Goal: Task Accomplishment & Management: Complete application form

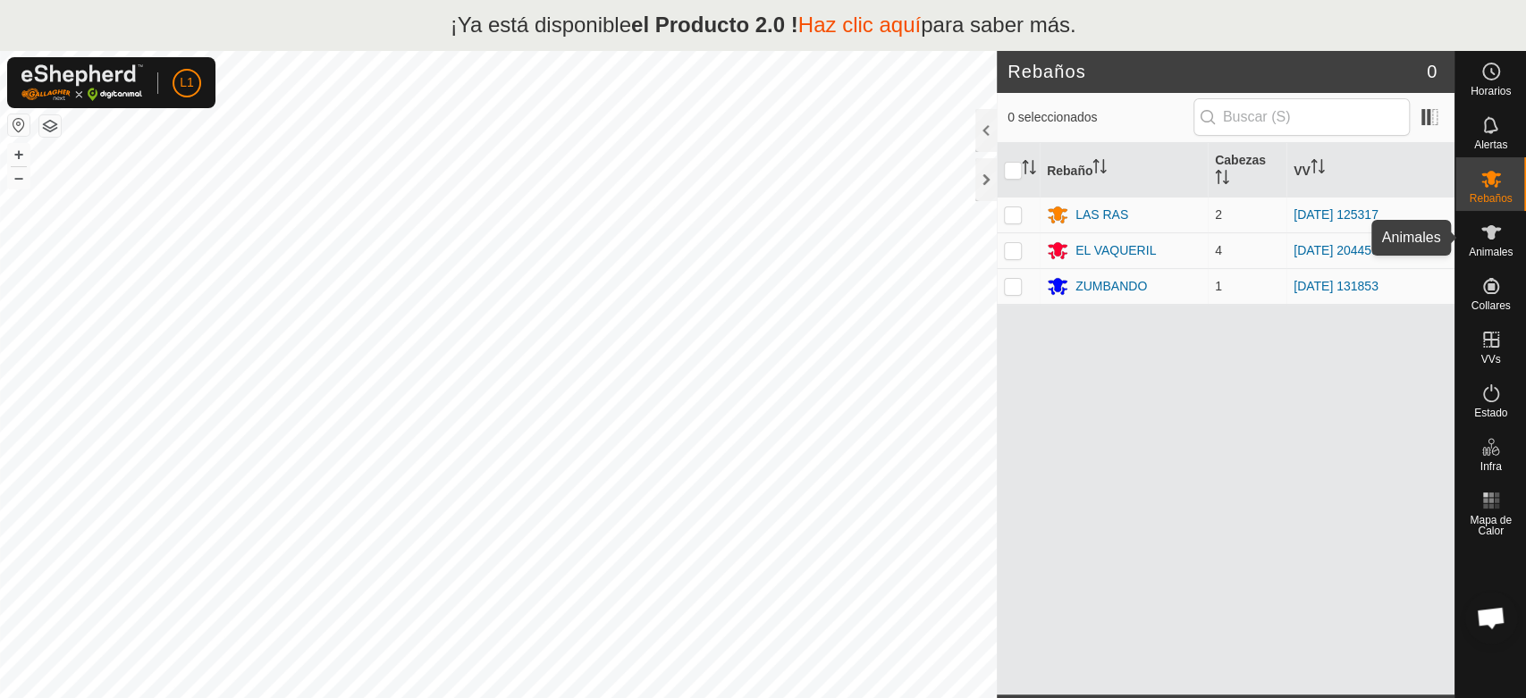
click at [1493, 244] on es-animals-svg-icon at bounding box center [1491, 232] width 32 height 29
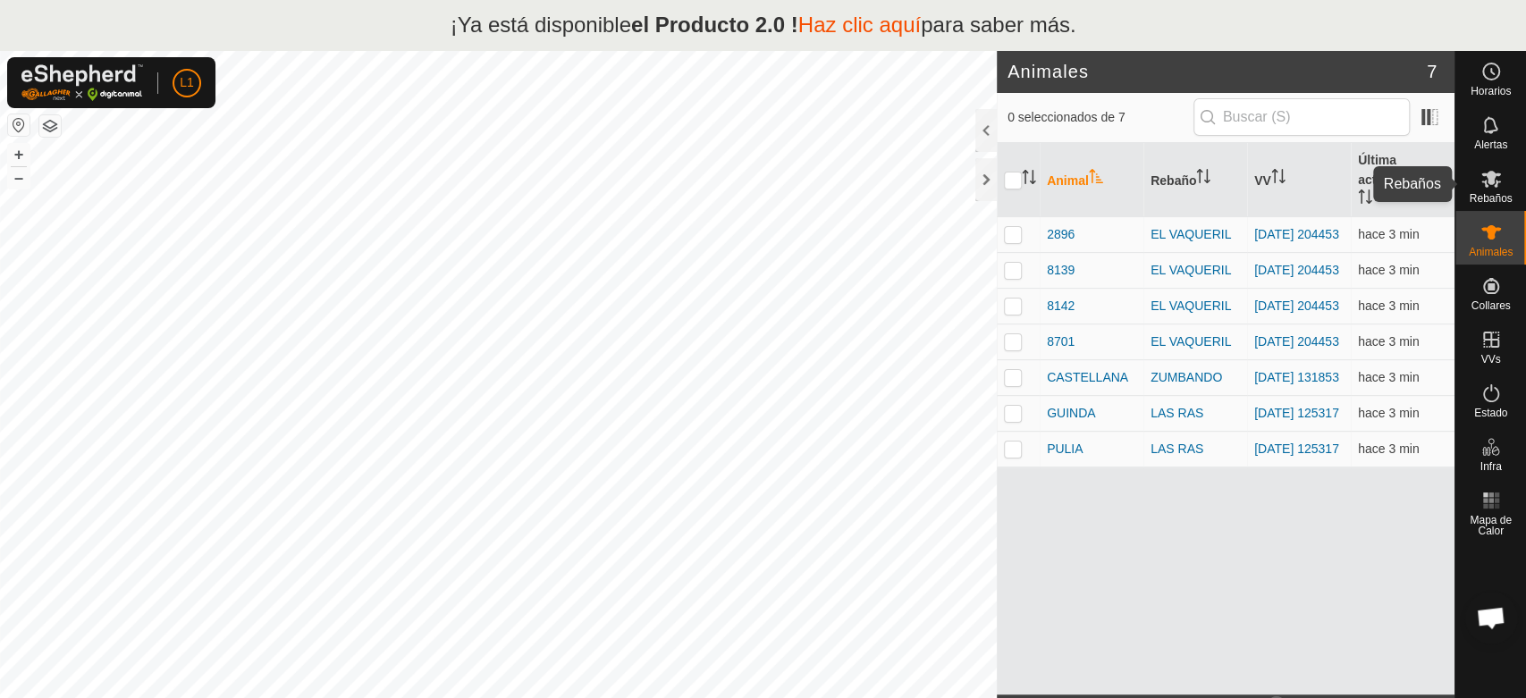
click at [1482, 190] on es-mob-svg-icon at bounding box center [1491, 178] width 32 height 29
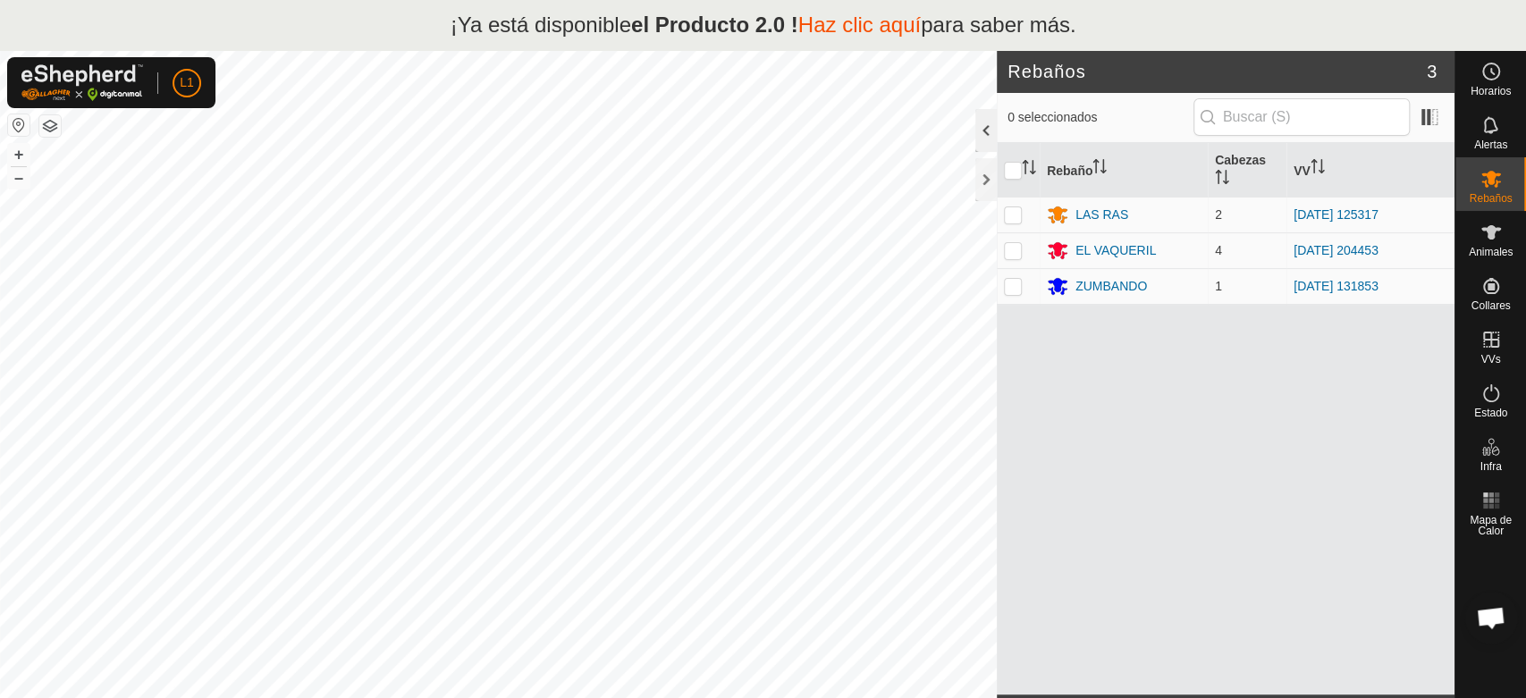
click at [986, 145] on div at bounding box center [985, 130] width 21 height 43
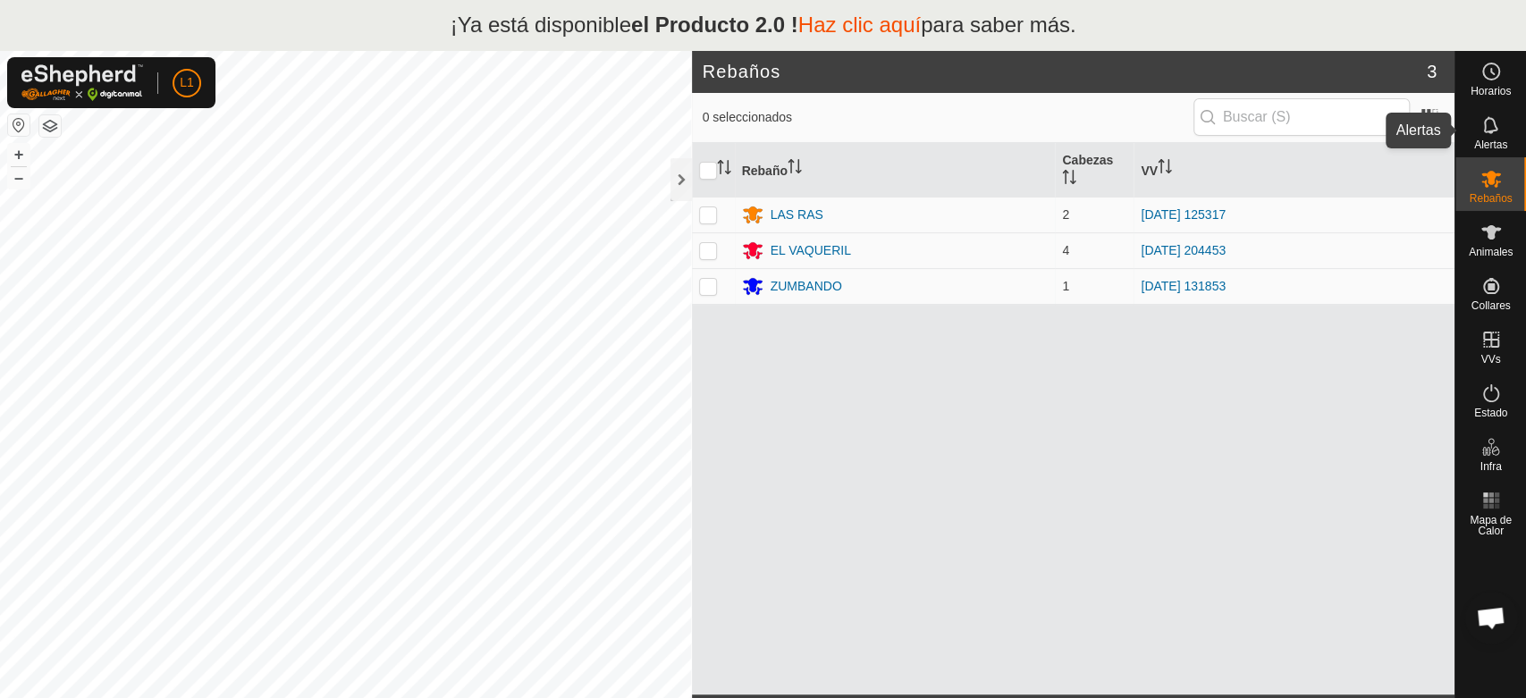
click at [1495, 127] on icon at bounding box center [1490, 124] width 14 height 17
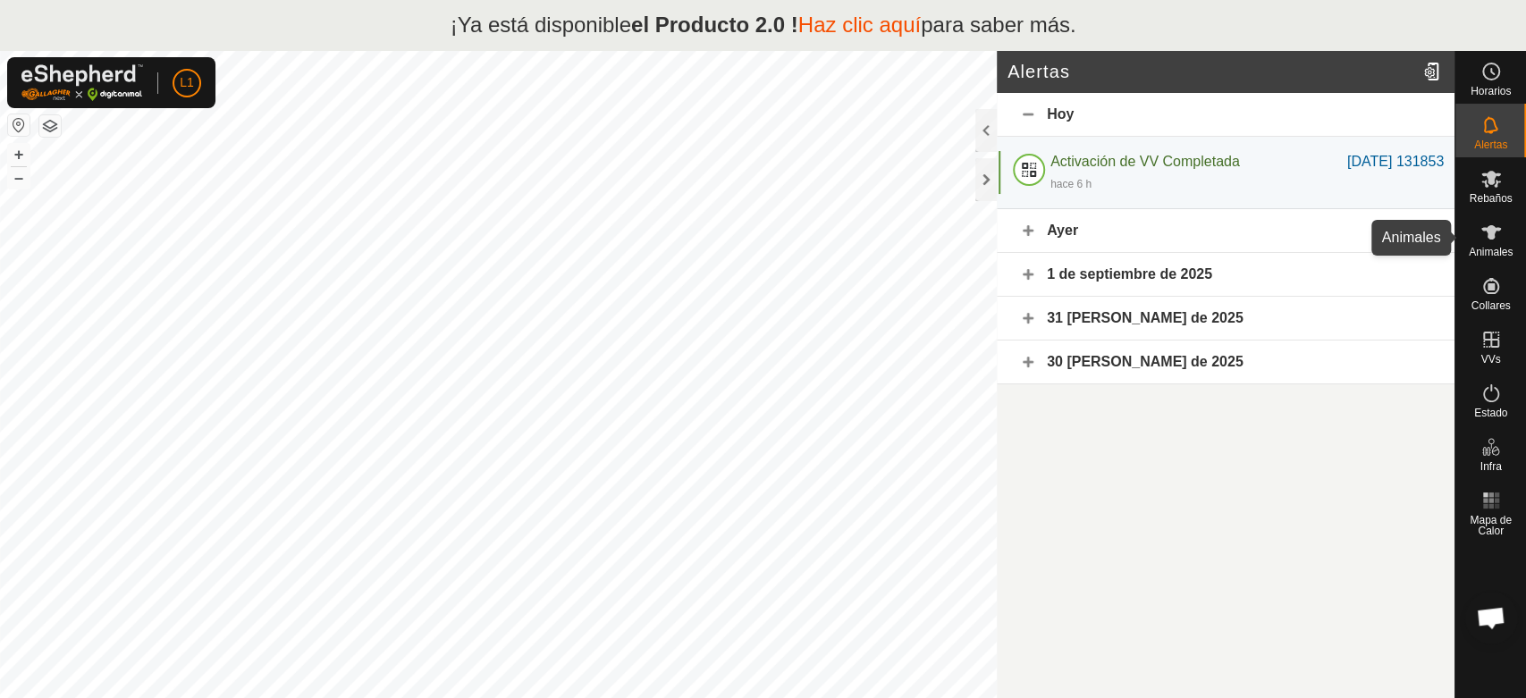
click at [1502, 251] on font "Animales" at bounding box center [1491, 252] width 44 height 13
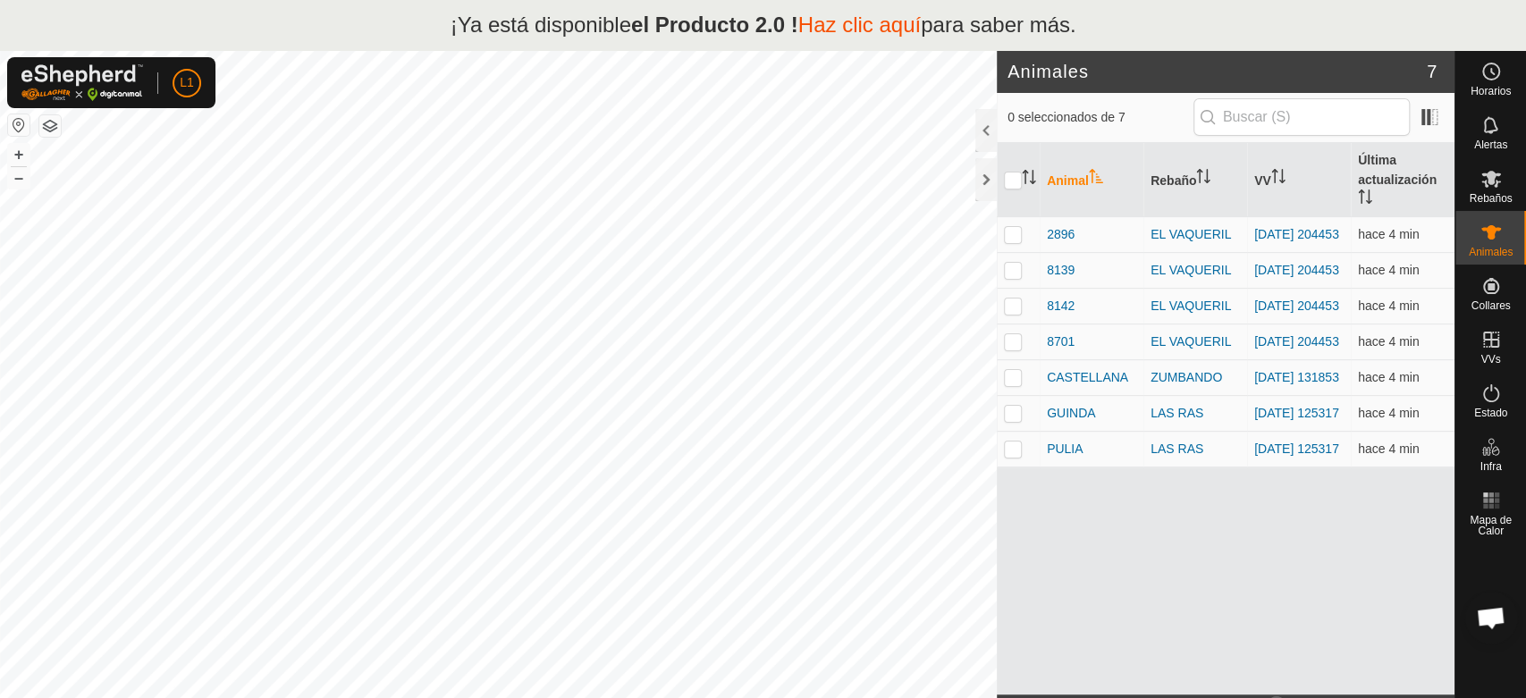
click at [1294, 585] on div "Animal Rebaño VV Última actualización 2896 EL VAQUERIL [DATE] 204453 hace 4 min…" at bounding box center [1226, 419] width 458 height 552
click at [1207, 562] on div "Animal Rebaño VV Última actualización 2896 EL VAQUERIL [DATE] 204453 hace 4 min…" at bounding box center [1226, 419] width 458 height 552
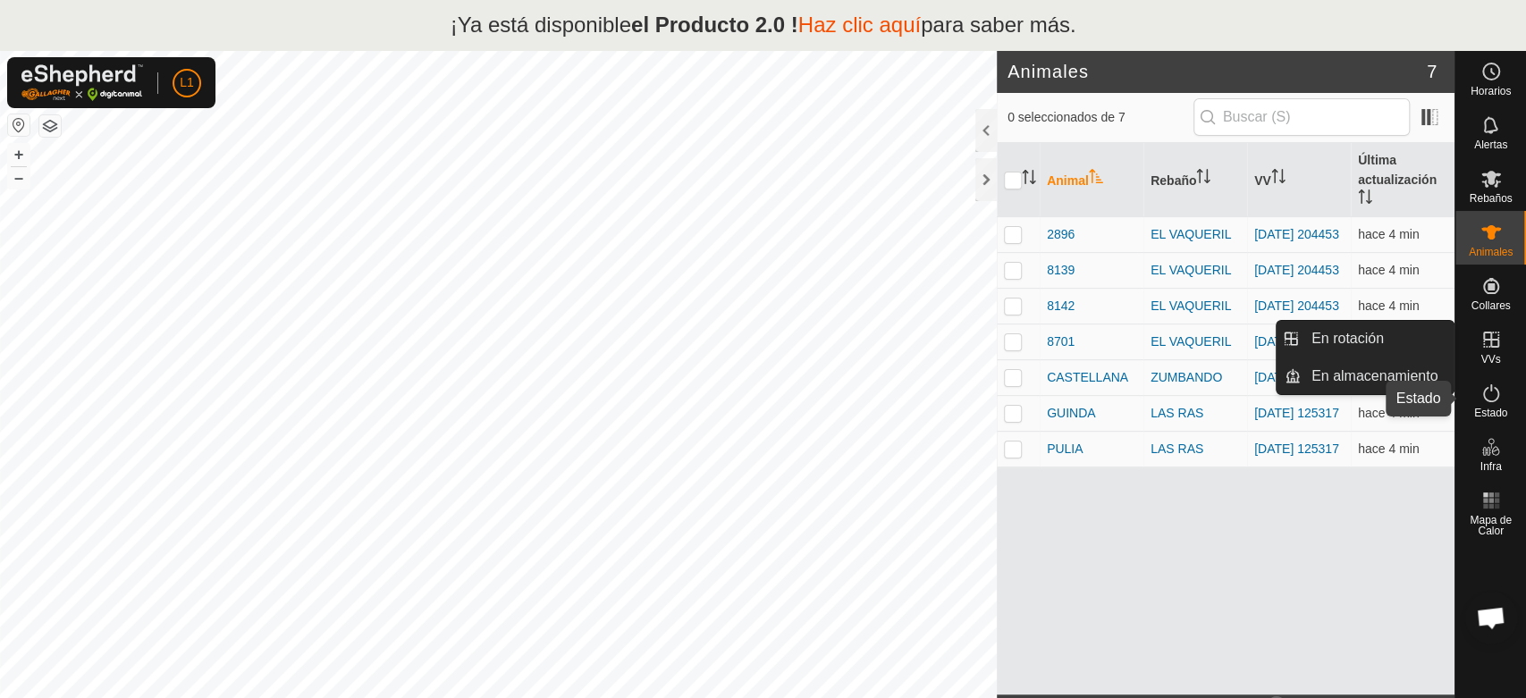
click at [1486, 400] on icon at bounding box center [1490, 393] width 21 height 21
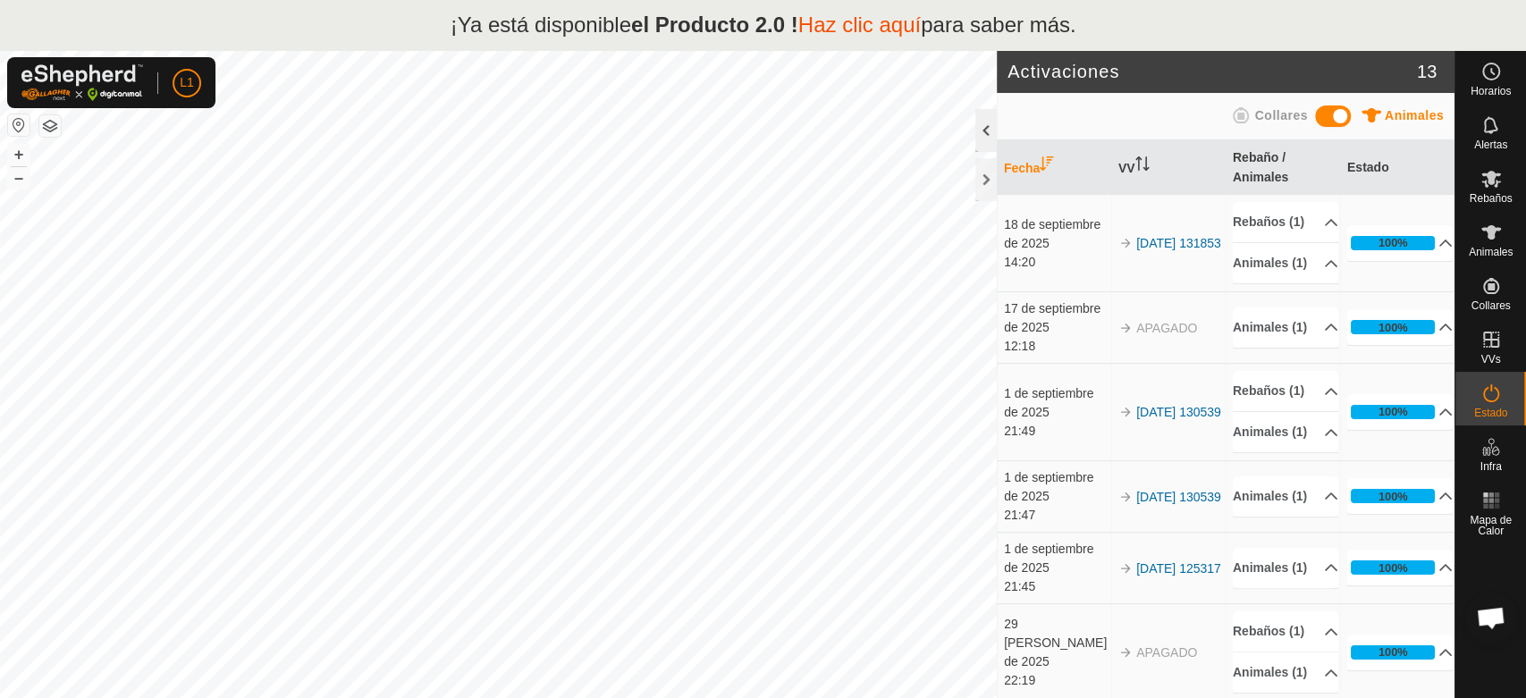
click at [985, 127] on div at bounding box center [985, 130] width 21 height 43
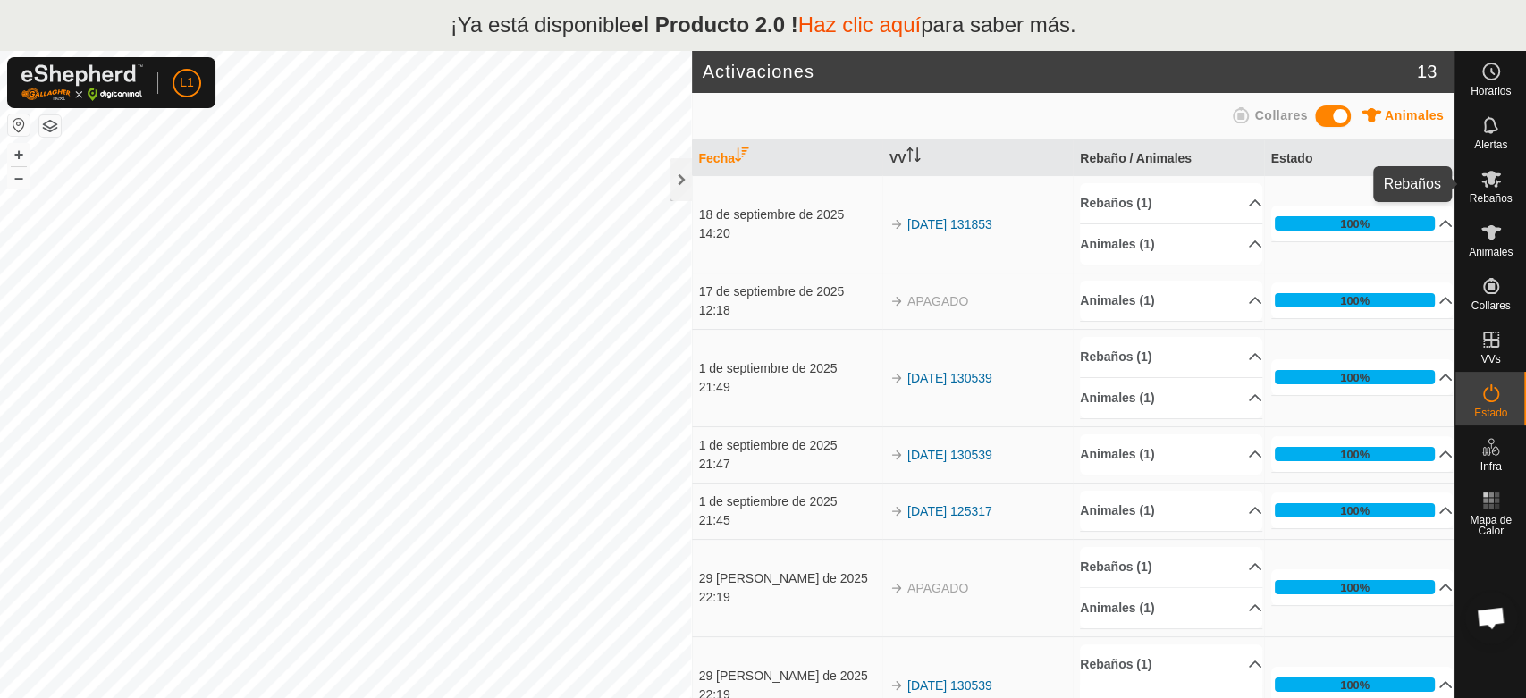
click at [1494, 182] on icon at bounding box center [1490, 178] width 21 height 21
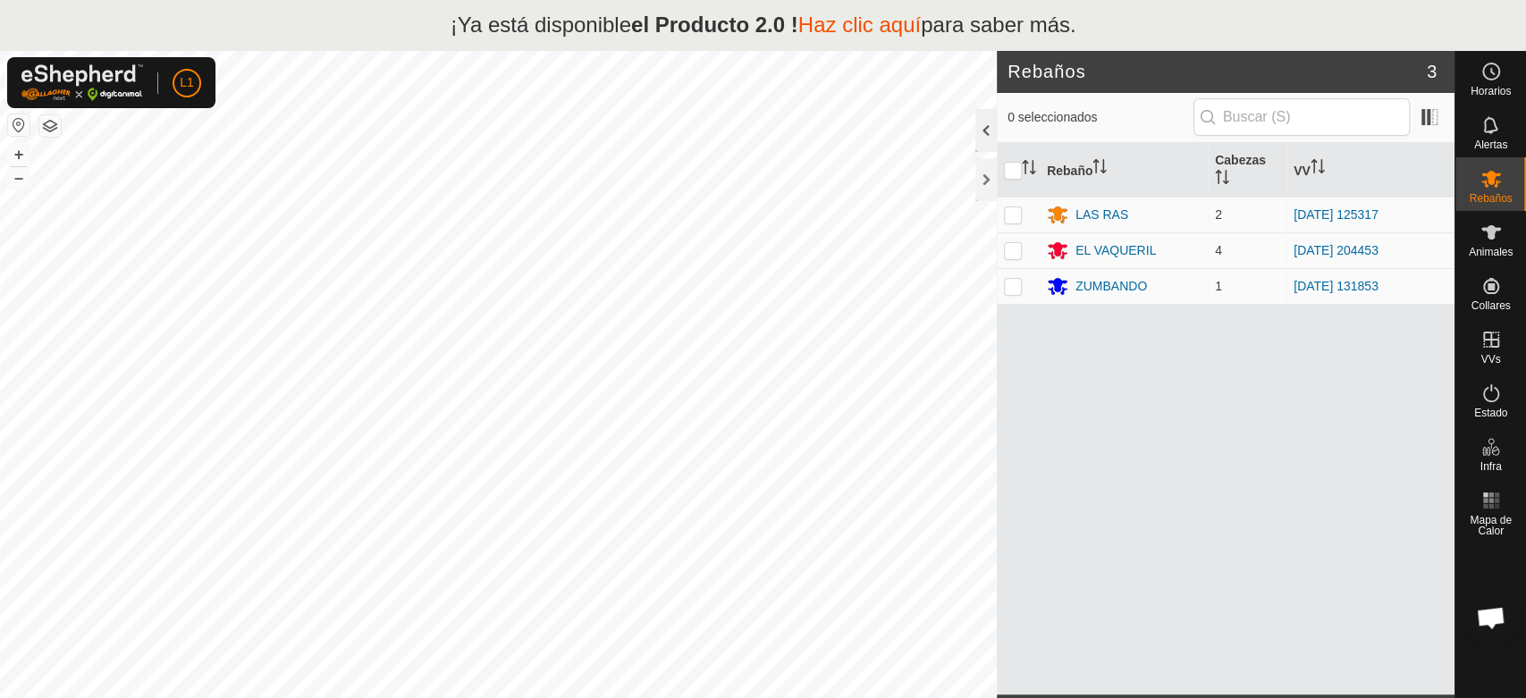
click at [982, 128] on div at bounding box center [985, 130] width 21 height 43
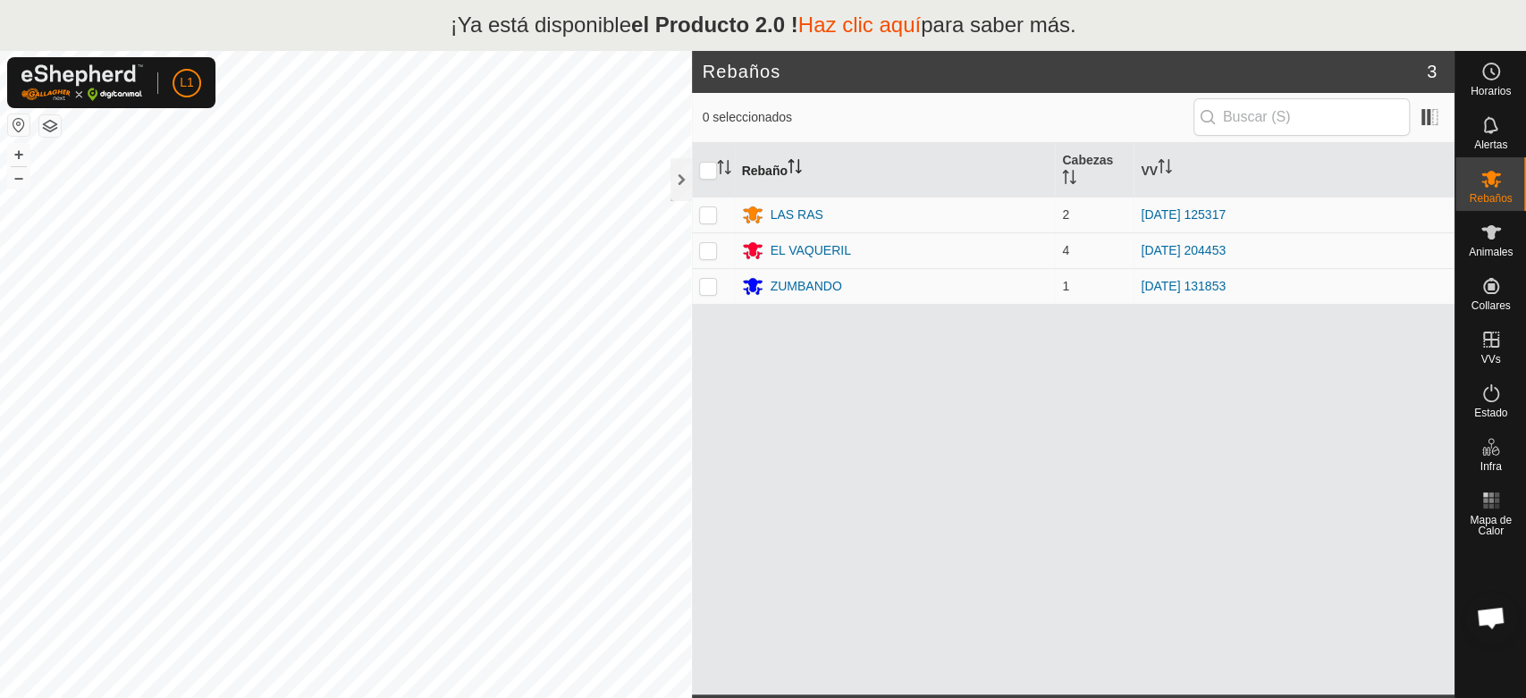
click at [765, 168] on font "Rebaño" at bounding box center [765, 170] width 46 height 14
drag, startPoint x: 1382, startPoint y: 634, endPoint x: 1318, endPoint y: 371, distance: 270.6
click at [1318, 371] on div "Rebaño [PERSON_NAME] EL VAQUERIL 4 [DATE] 204453 LAS RAS 2 [DATE] 125317 ZUMBAN…" at bounding box center [1073, 419] width 763 height 552
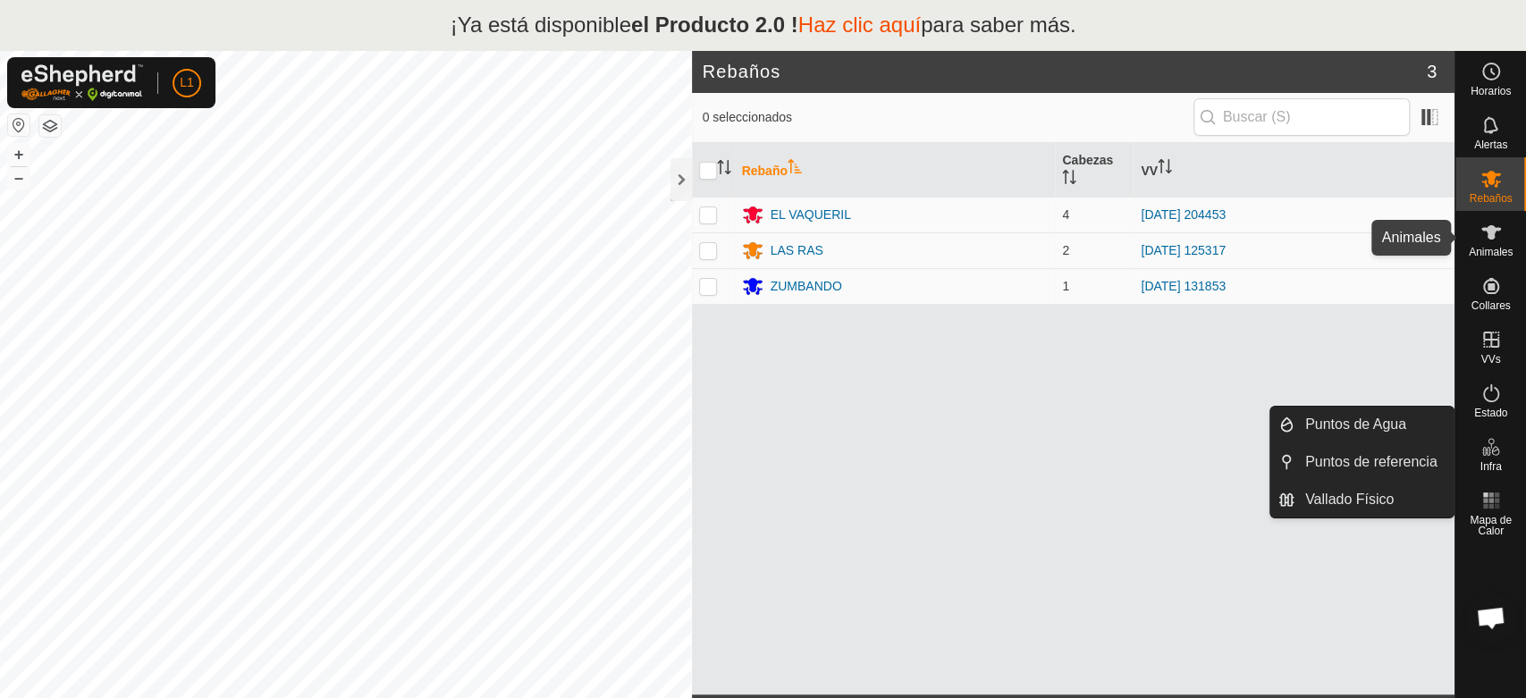
click at [1491, 244] on es-animals-svg-icon at bounding box center [1491, 232] width 32 height 29
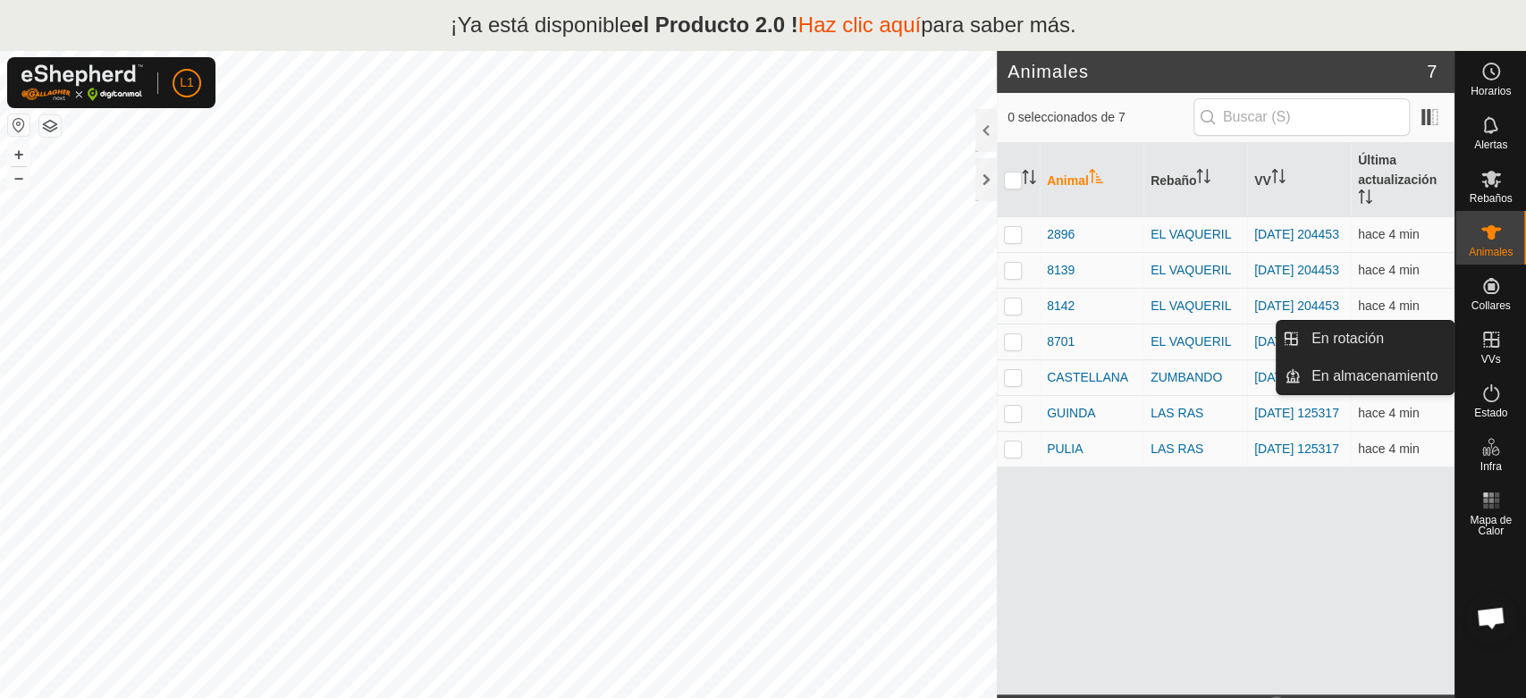
click at [1480, 614] on span "Chat abierto" at bounding box center [1490, 619] width 29 height 25
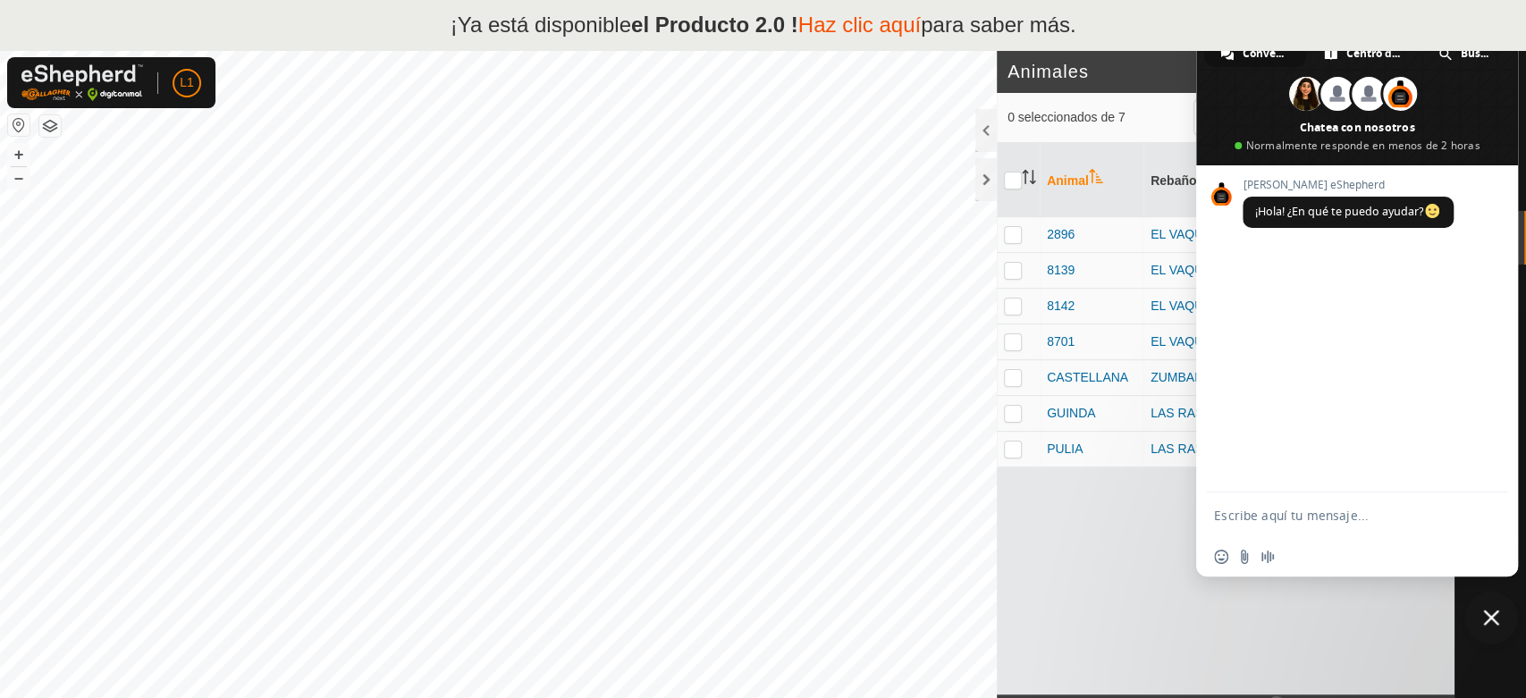
click at [1495, 611] on span "Cerrar el chat" at bounding box center [1491, 618] width 16 height 16
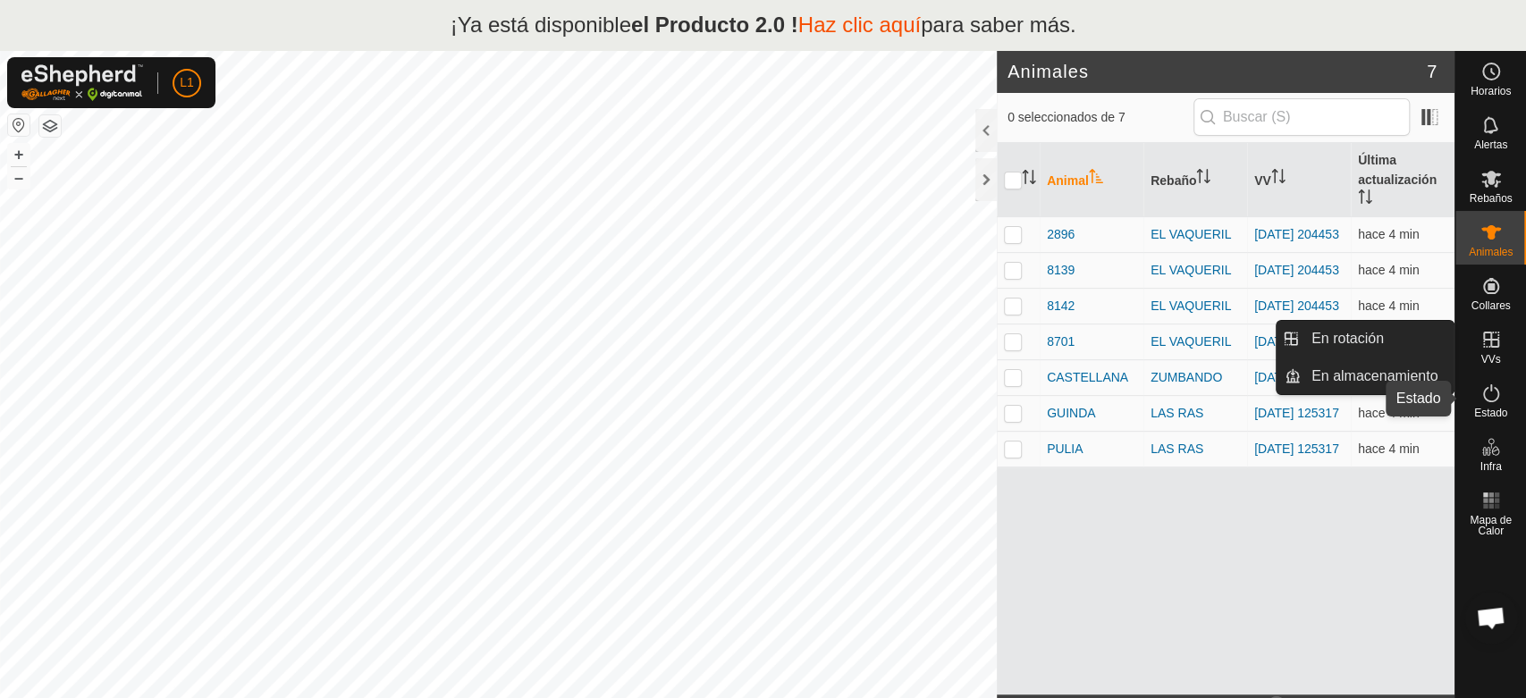
click at [1500, 400] on icon at bounding box center [1490, 393] width 21 height 21
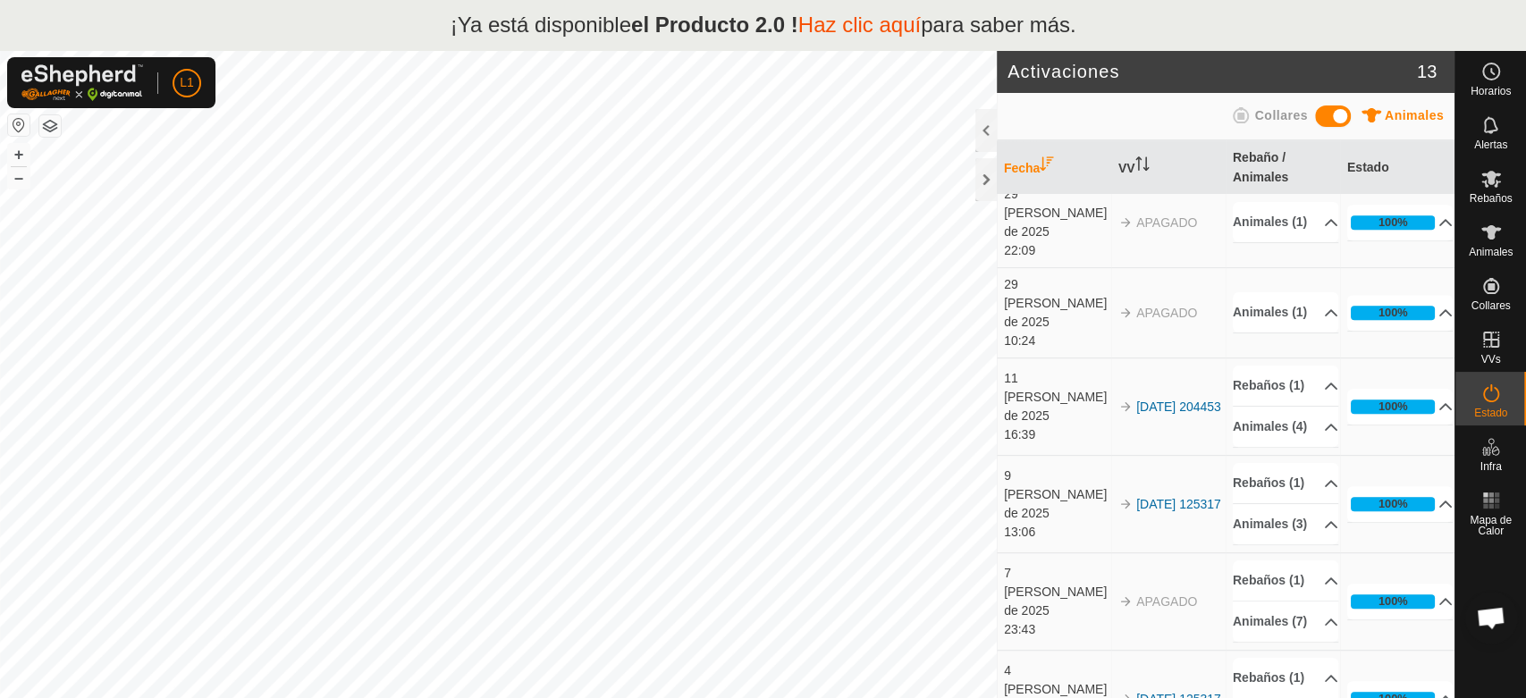
scroll to position [898, 0]
click at [980, 141] on div at bounding box center [985, 130] width 21 height 43
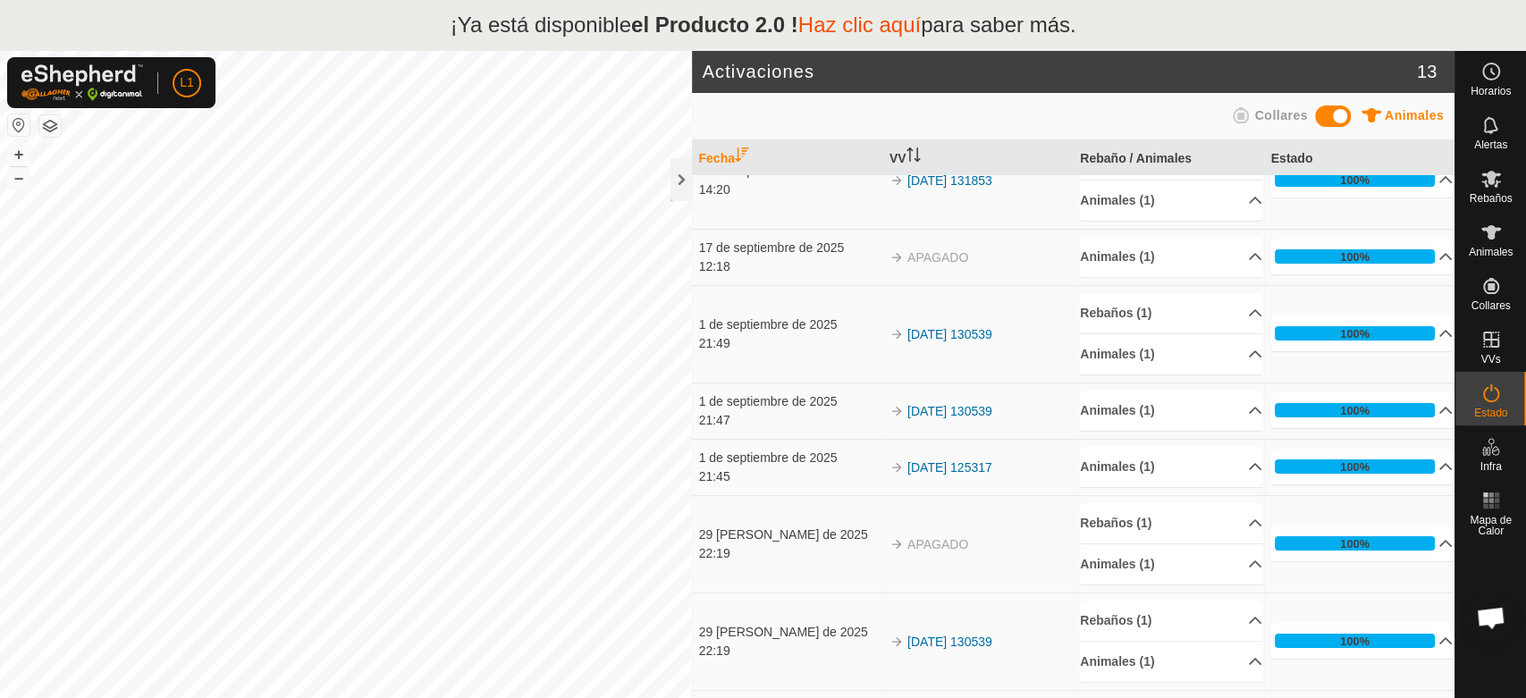
scroll to position [0, 0]
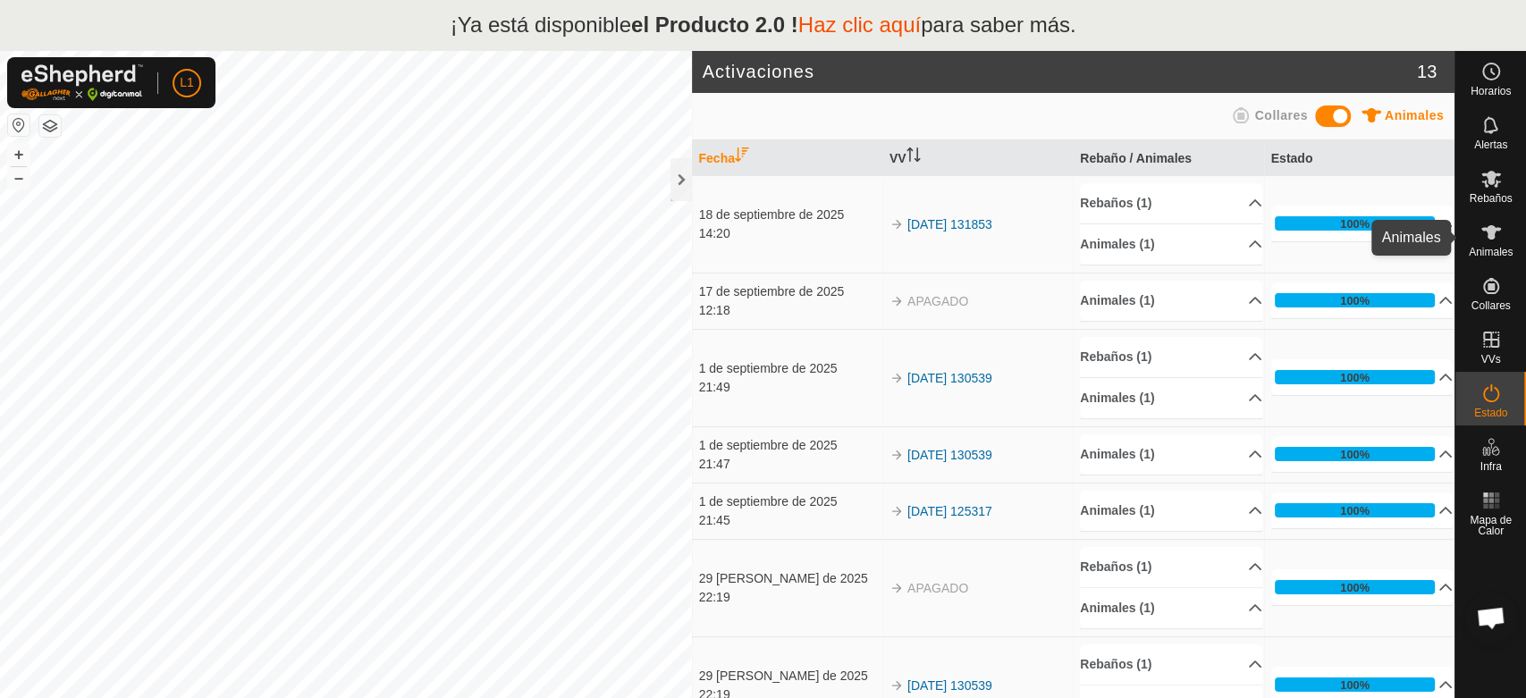
click at [1499, 235] on es-animals-svg-icon at bounding box center [1491, 232] width 32 height 29
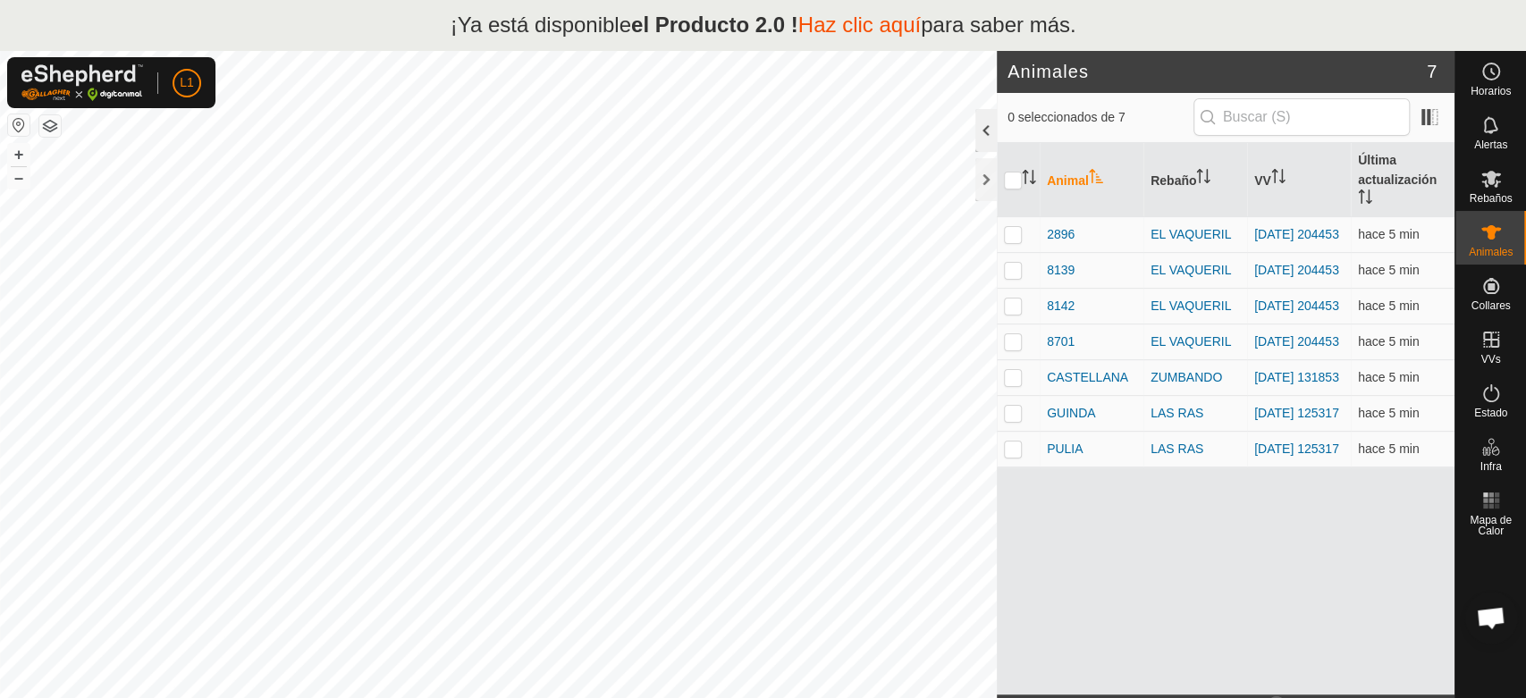
click at [987, 127] on div at bounding box center [985, 130] width 21 height 43
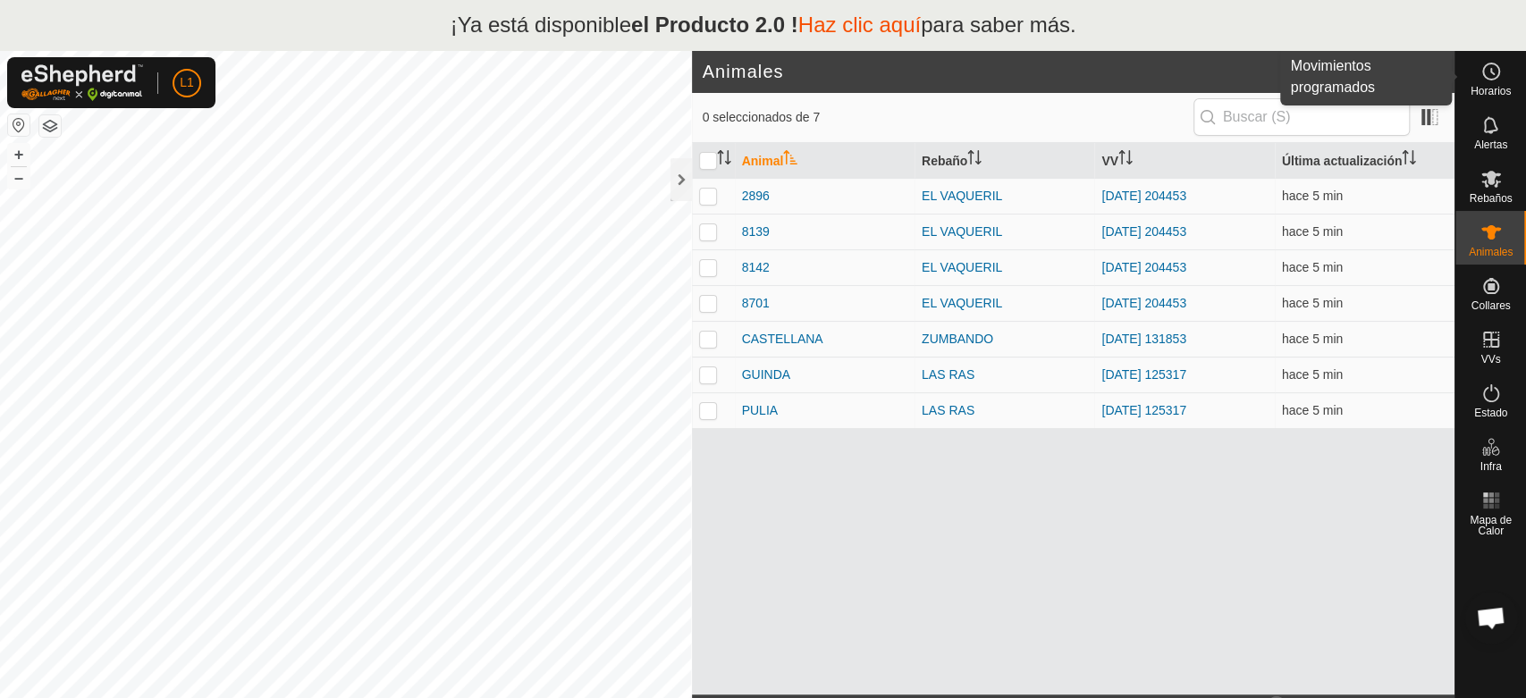
click at [1498, 70] on circle at bounding box center [1491, 71] width 16 height 16
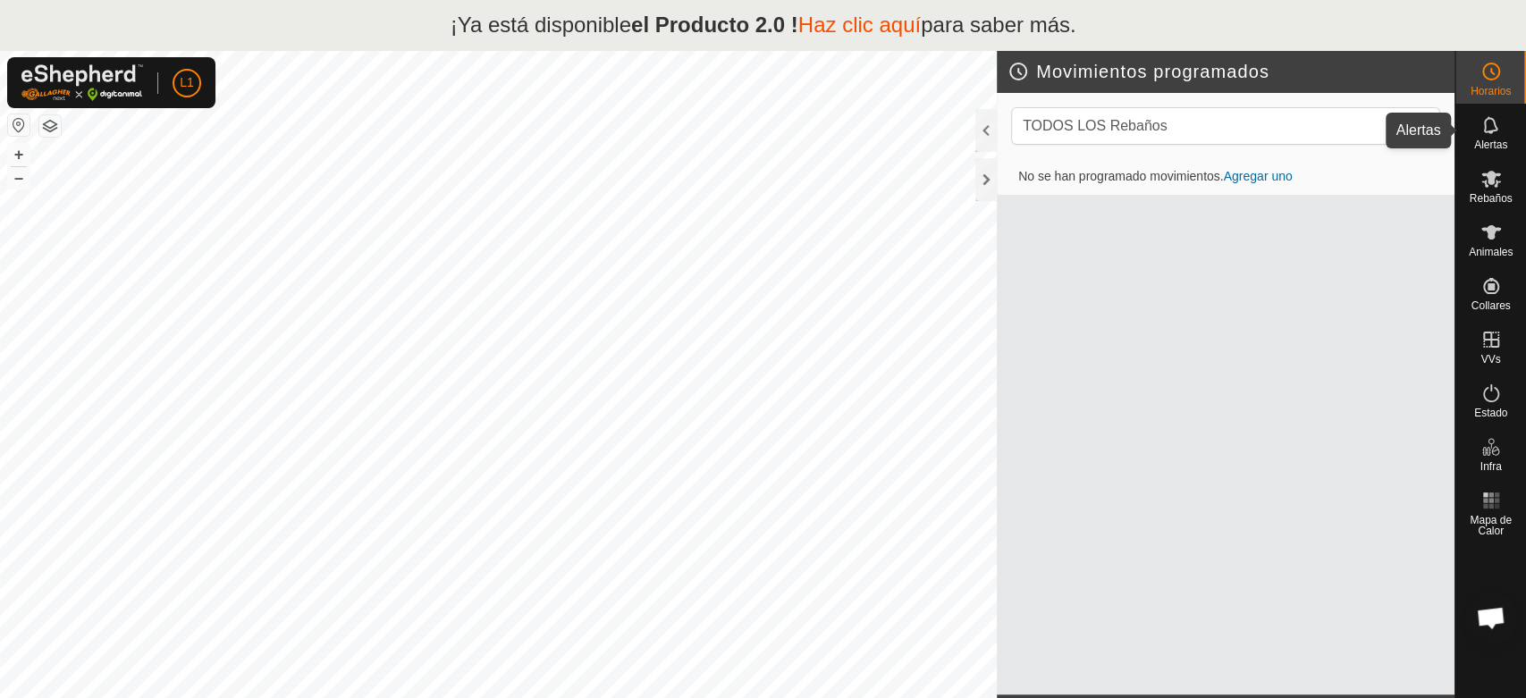
click at [1487, 131] on icon at bounding box center [1490, 124] width 14 height 17
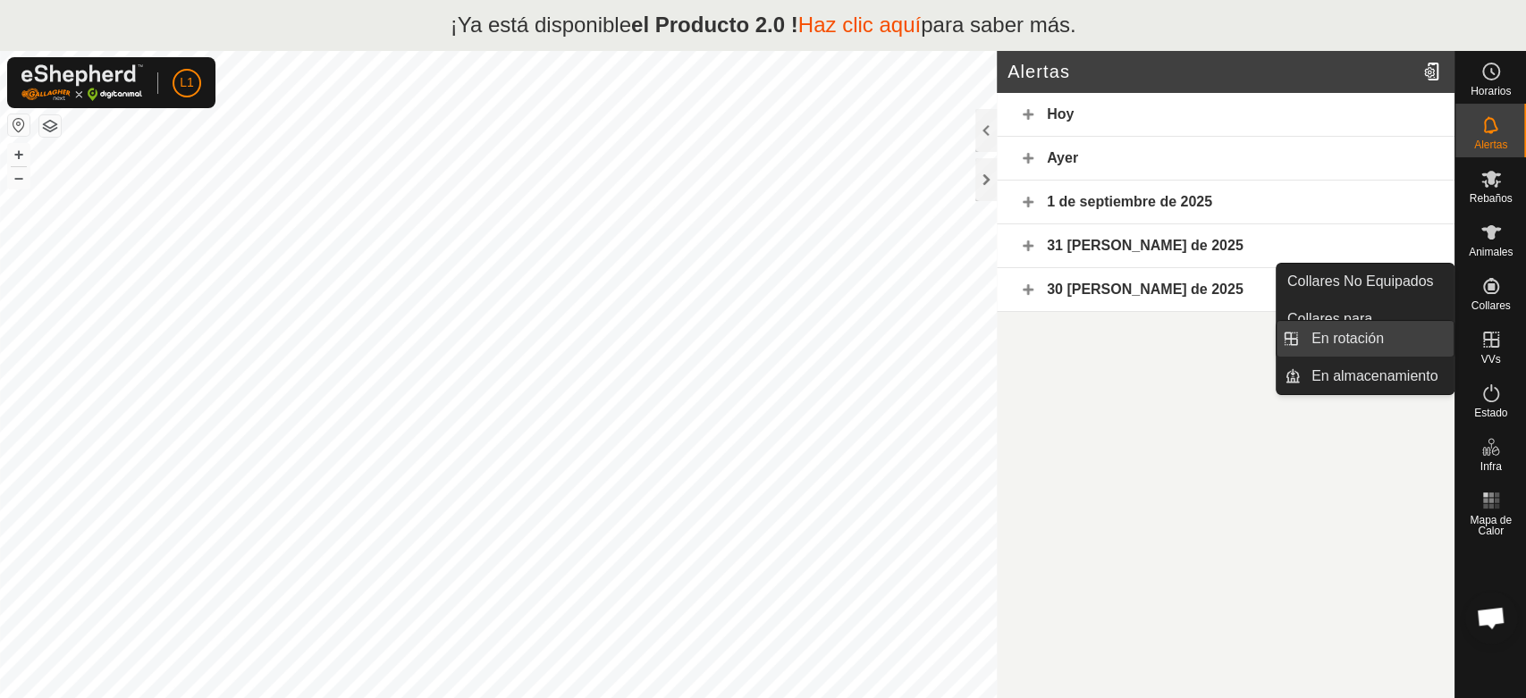
click at [1357, 327] on link "En rotación" at bounding box center [1377, 339] width 153 height 36
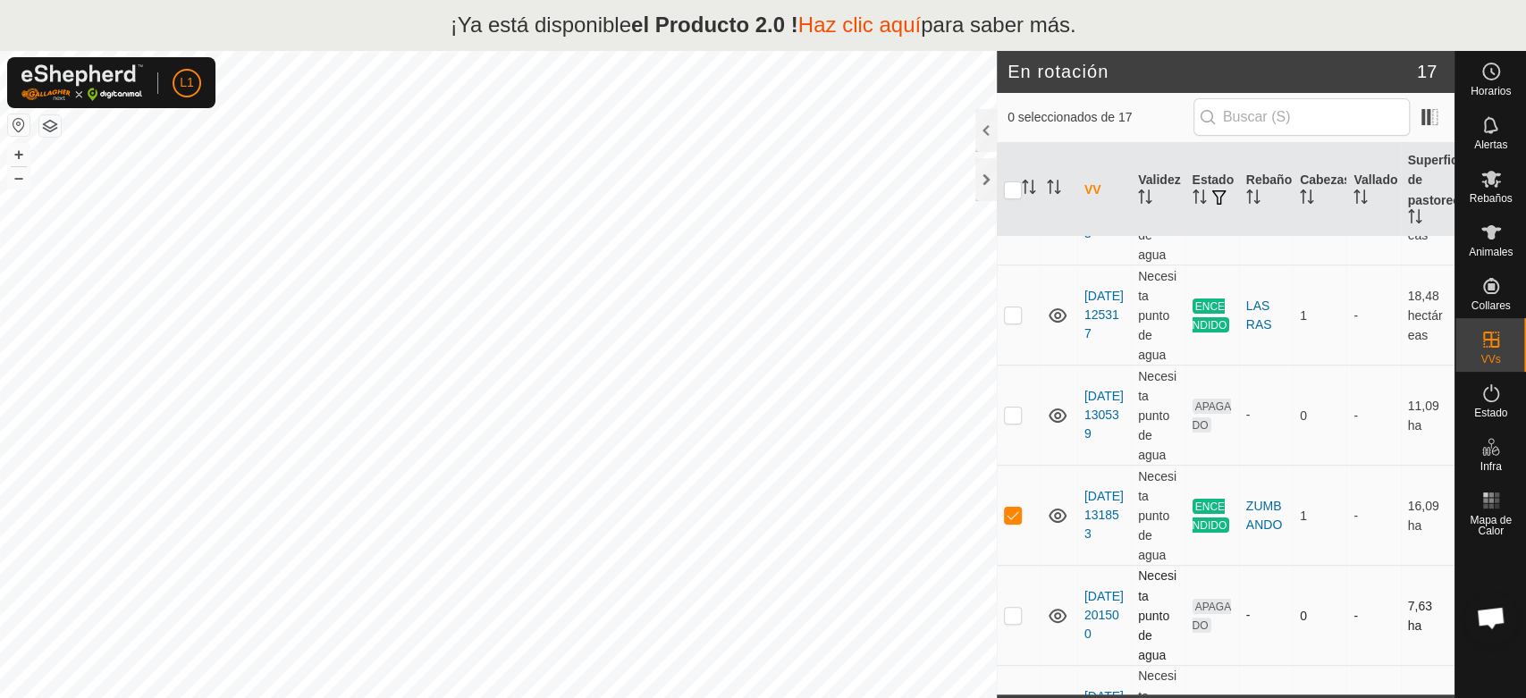
scroll to position [7, 0]
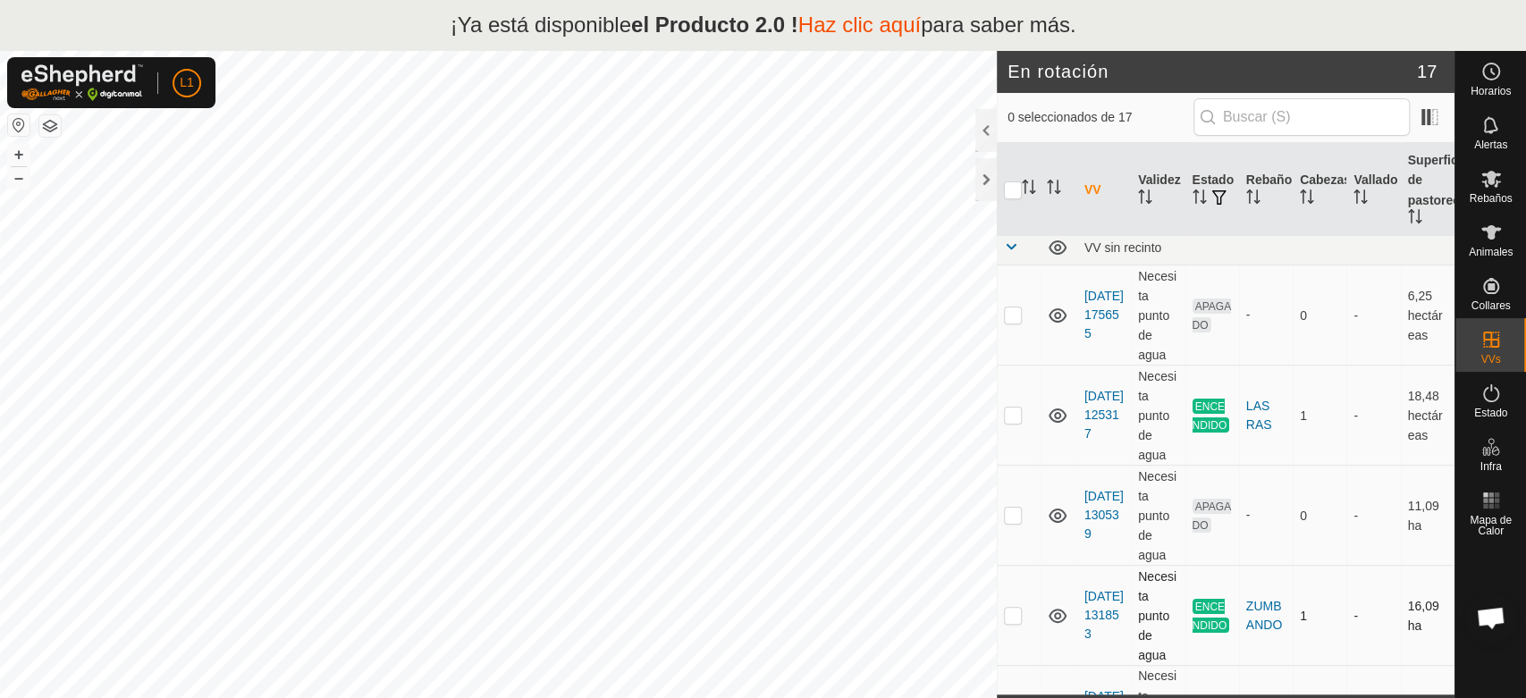
checkbox input "true"
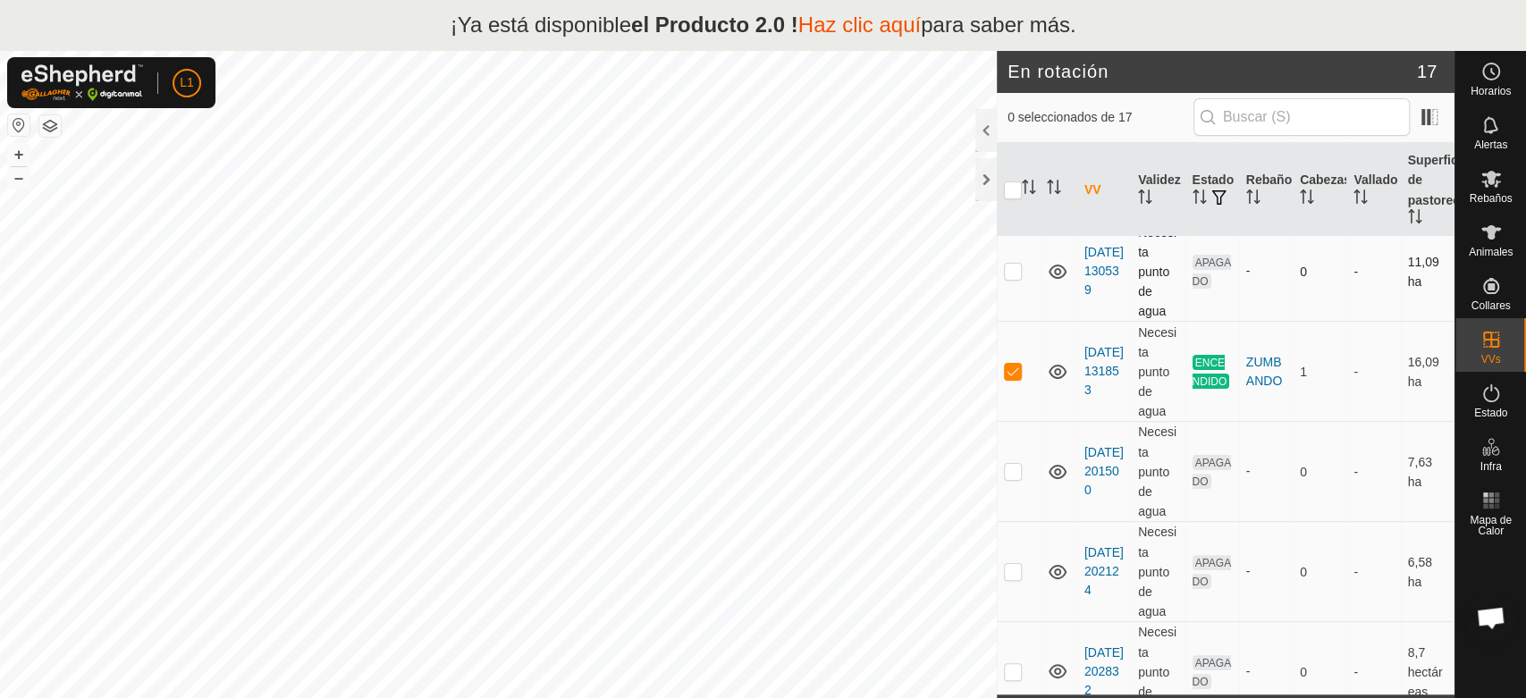
scroll to position [206, 0]
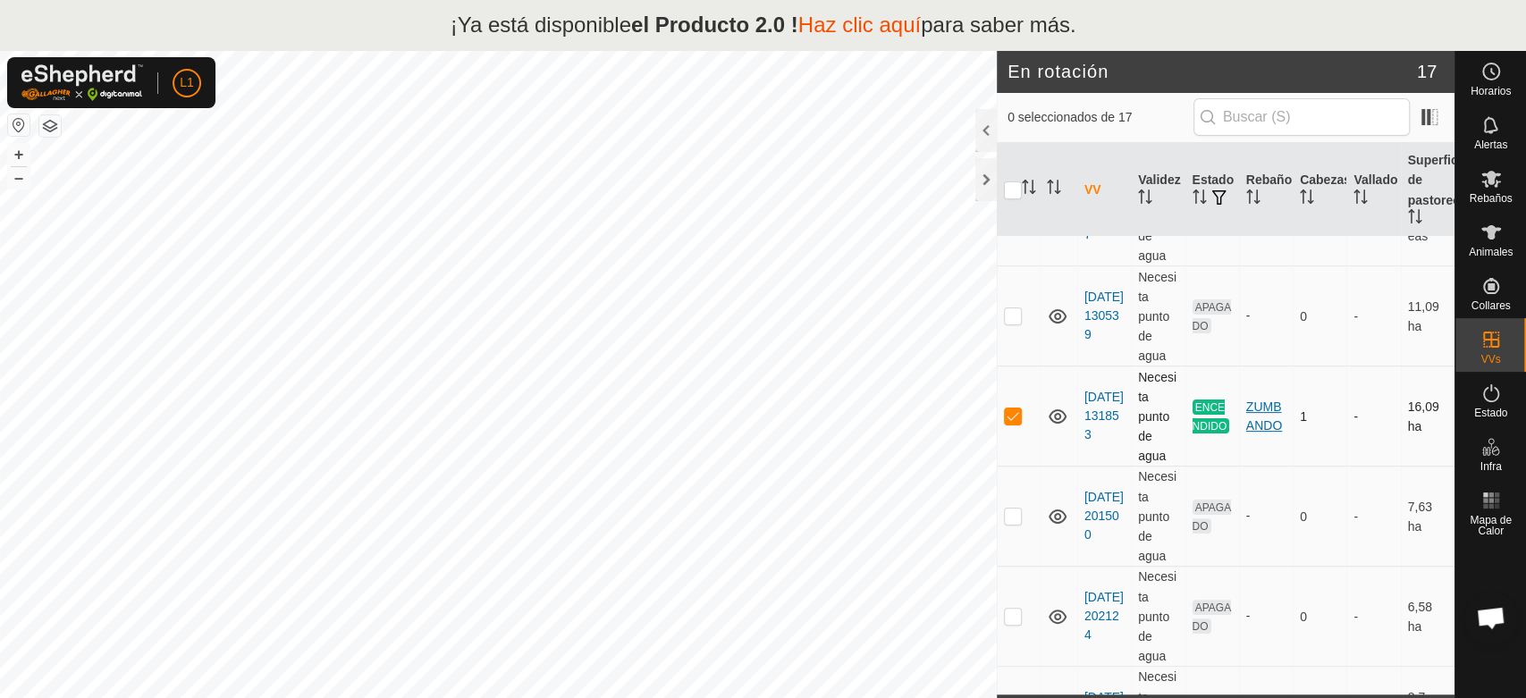
click at [1260, 421] on div "ZUMBANDO" at bounding box center [1265, 417] width 39 height 38
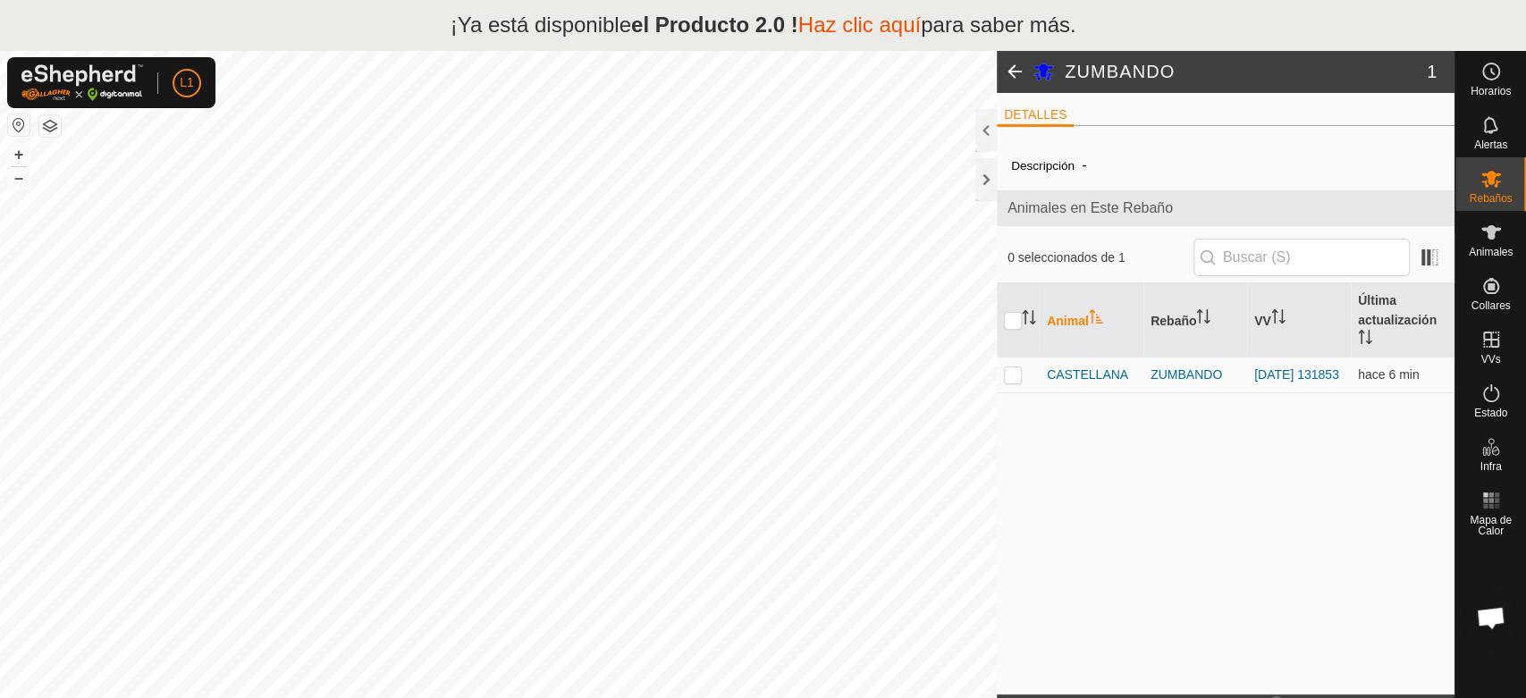
click at [1086, 165] on font "-" at bounding box center [1084, 164] width 4 height 15
click at [922, 697] on html "¡ Ya está disponible el Producto 2.0 ! Haz clic aquí para saber más. L1 Horario…" at bounding box center [763, 349] width 1526 height 698
click at [1131, 476] on div "Descripción - Animales en Este Rebaño 0 seleccionados de 1 Animal Rebaño VV Últ…" at bounding box center [1226, 417] width 458 height 554
click at [1504, 234] on es-animals-svg-icon at bounding box center [1491, 232] width 32 height 29
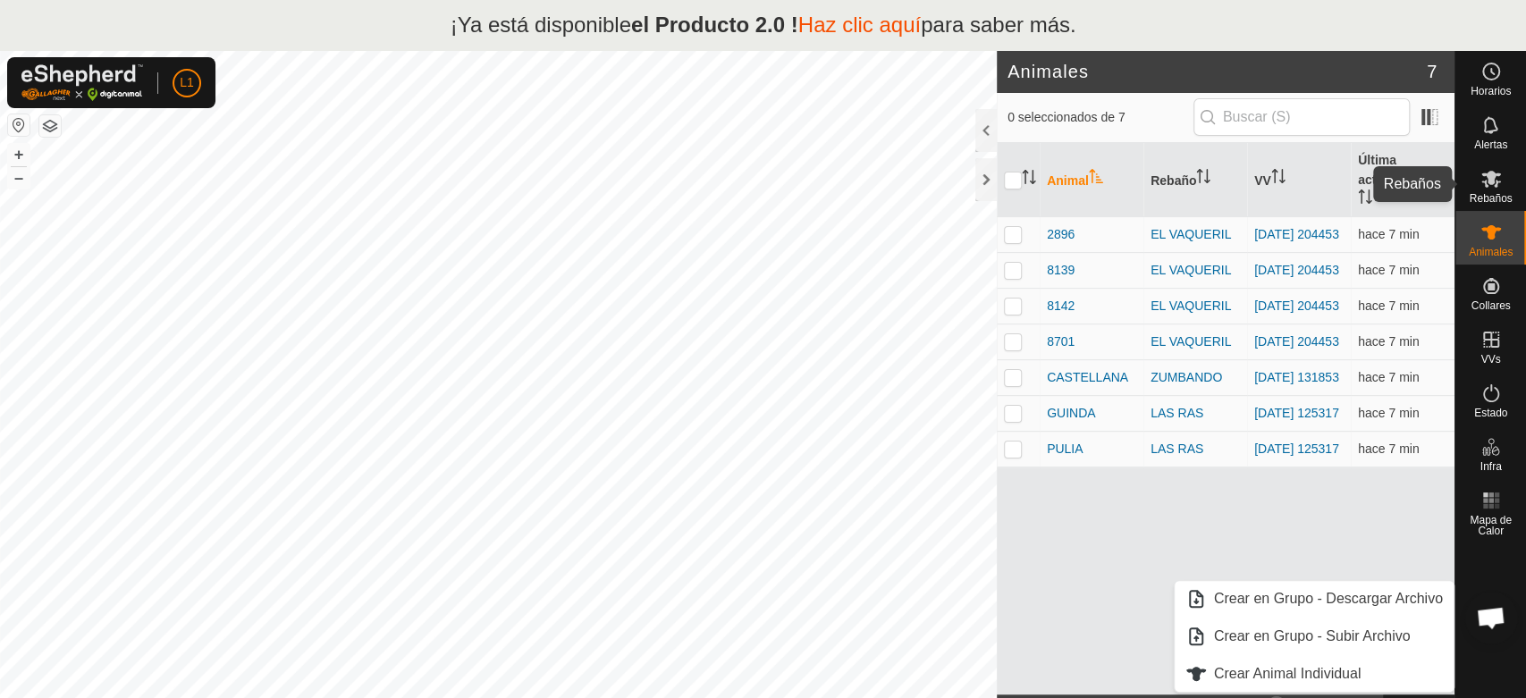
click at [1498, 185] on es-mob-svg-icon at bounding box center [1491, 178] width 32 height 29
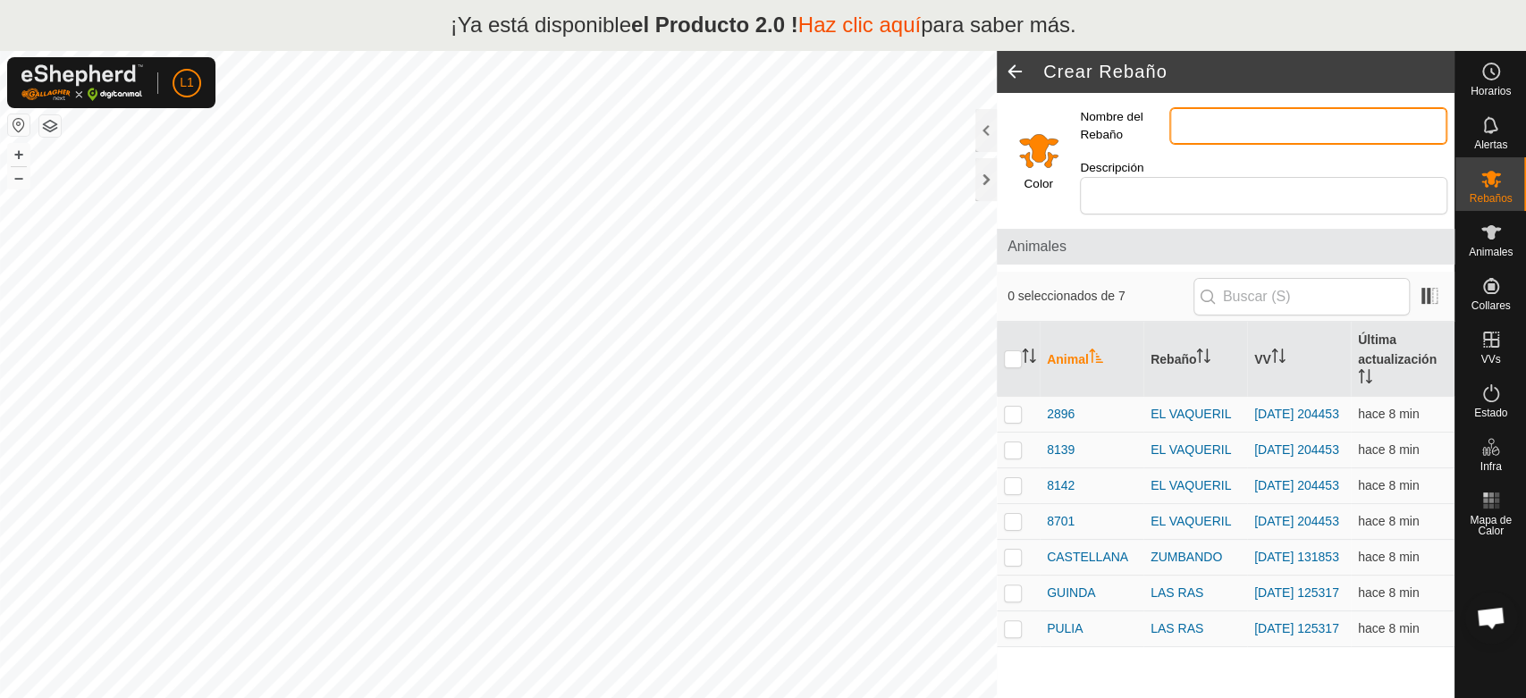
click at [1205, 127] on input "Nombre del Rebaño" at bounding box center [1308, 126] width 278 height 38
type input "LAS TEJONERAS"
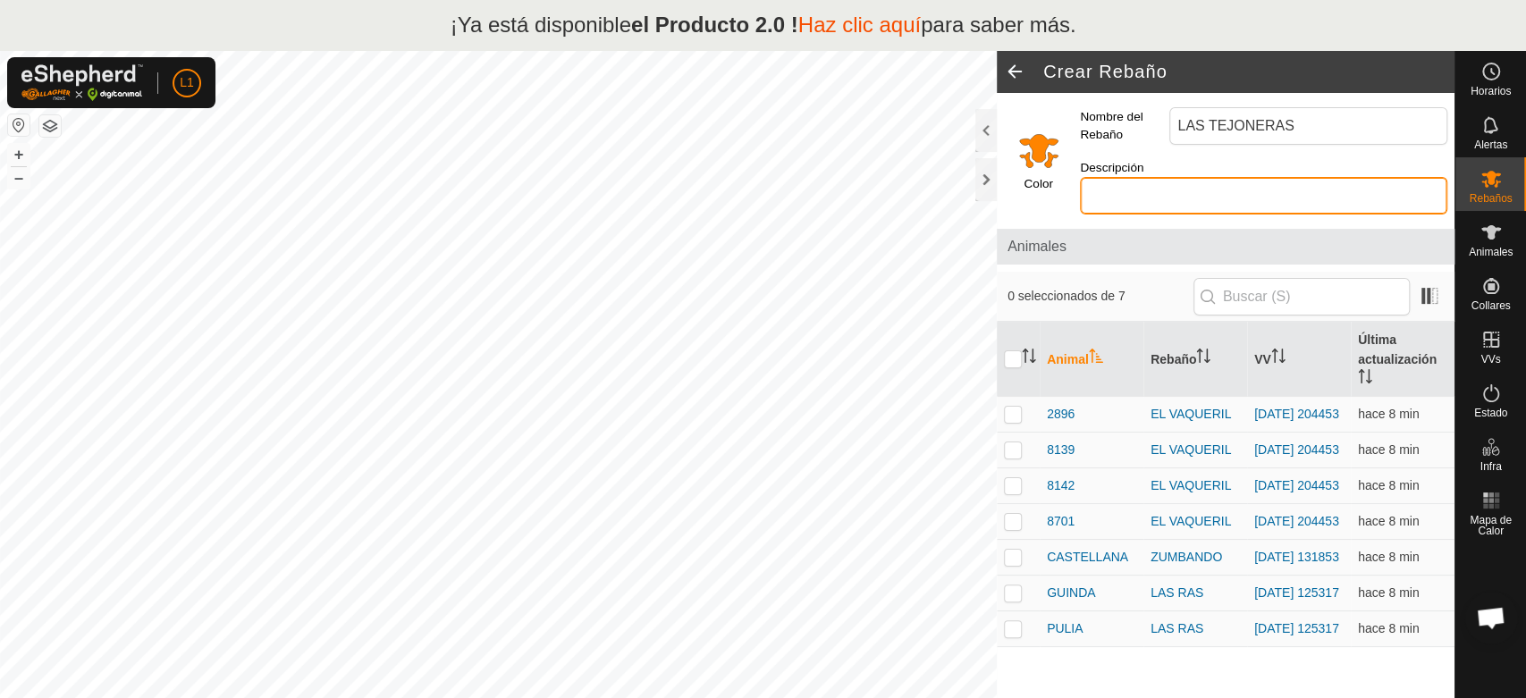
click at [1189, 177] on input "Descripción" at bounding box center [1263, 196] width 367 height 38
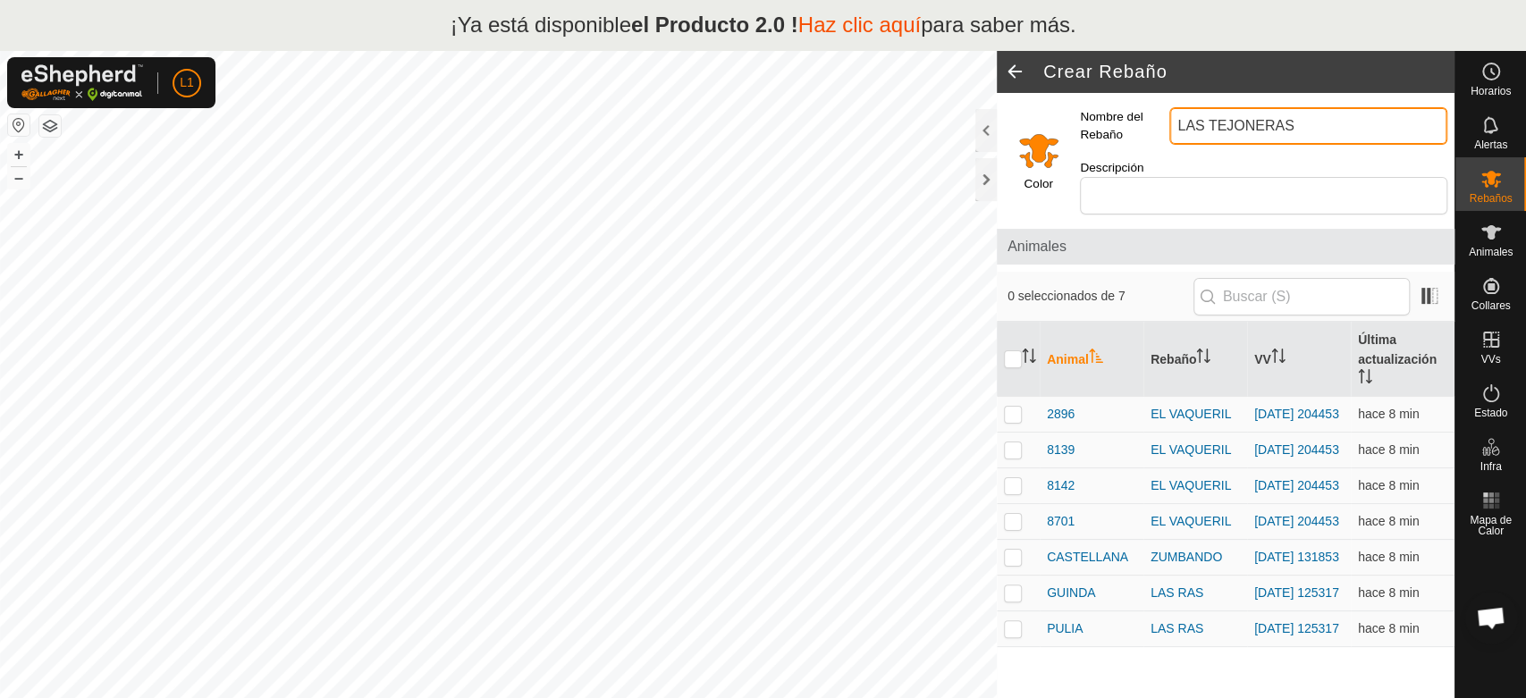
click at [1304, 125] on input "LAS TEJONERAS" at bounding box center [1308, 126] width 278 height 38
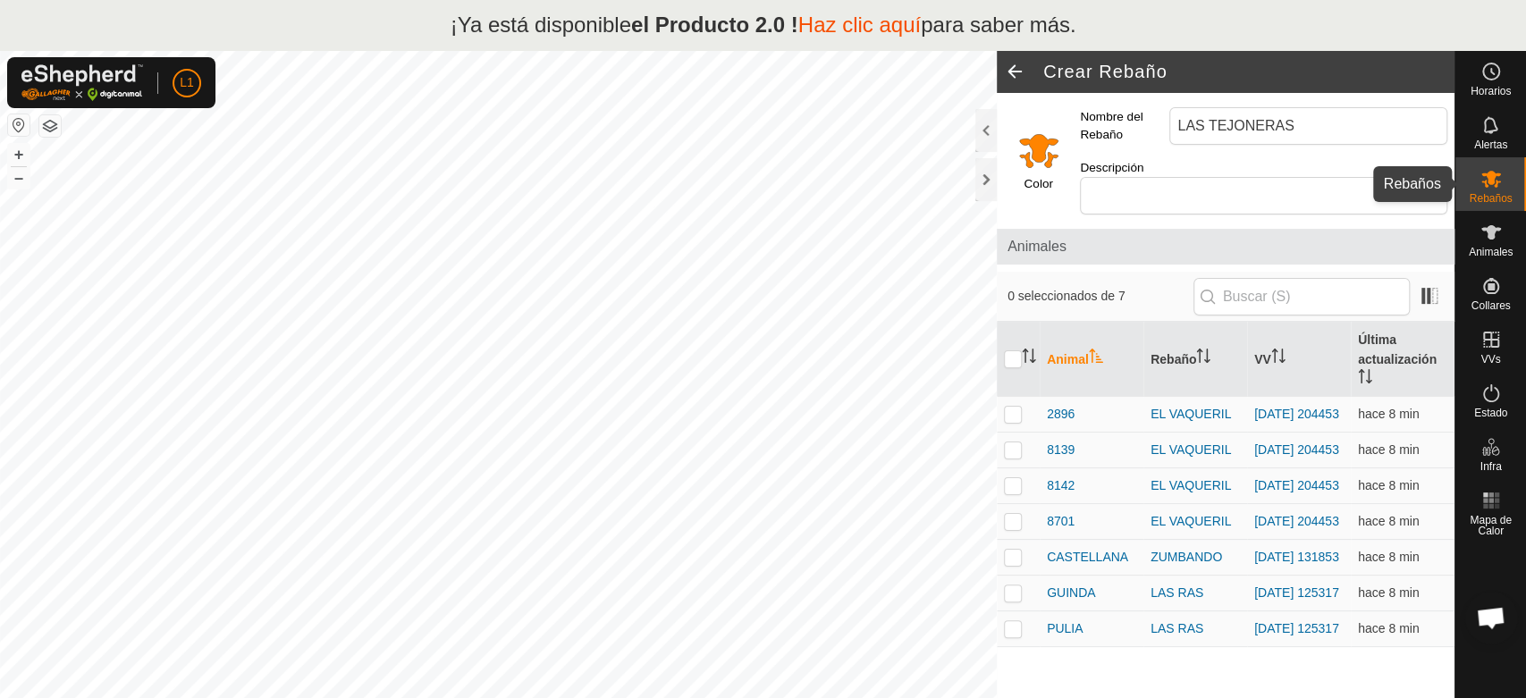
click at [1485, 192] on font "Rebaños" at bounding box center [1490, 198] width 43 height 13
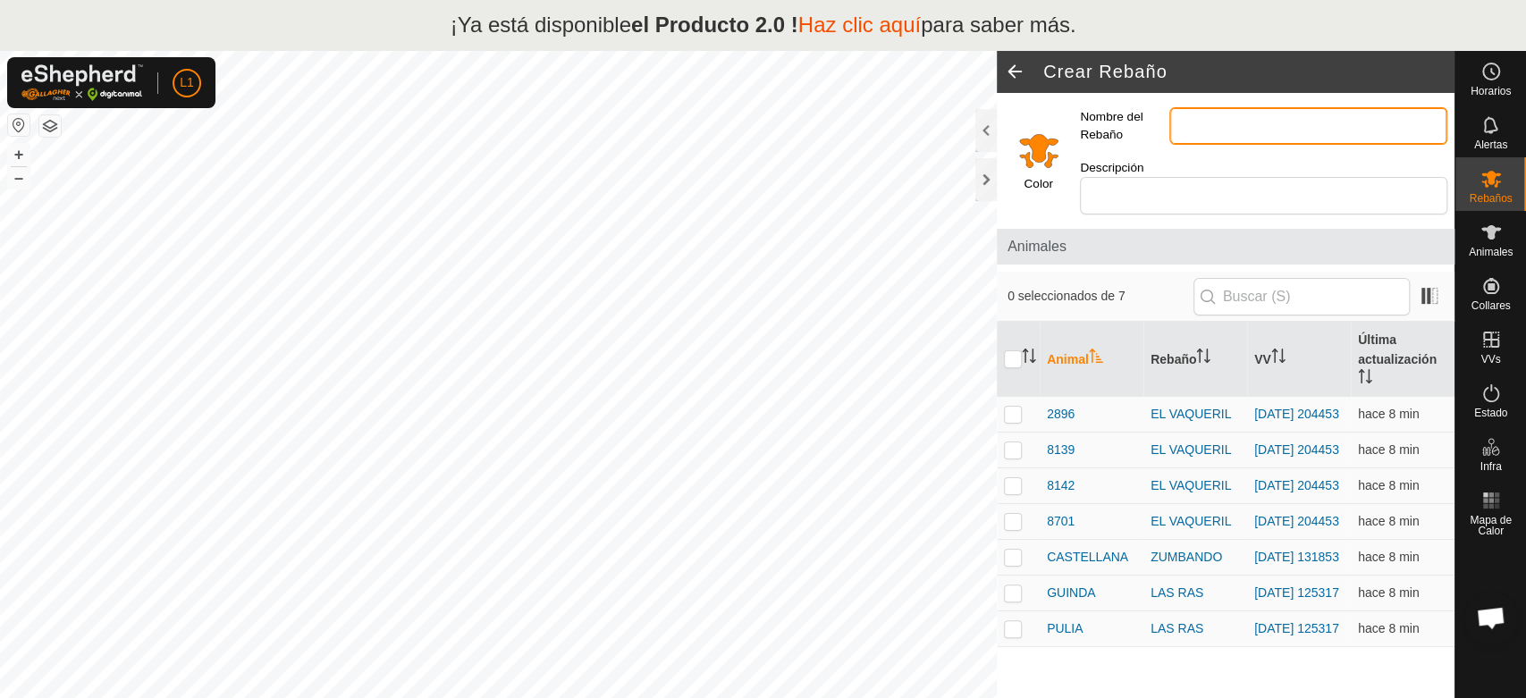
click at [1225, 131] on input "Nombre del Rebaño" at bounding box center [1308, 126] width 278 height 38
type input "LAS TEJONERAS"
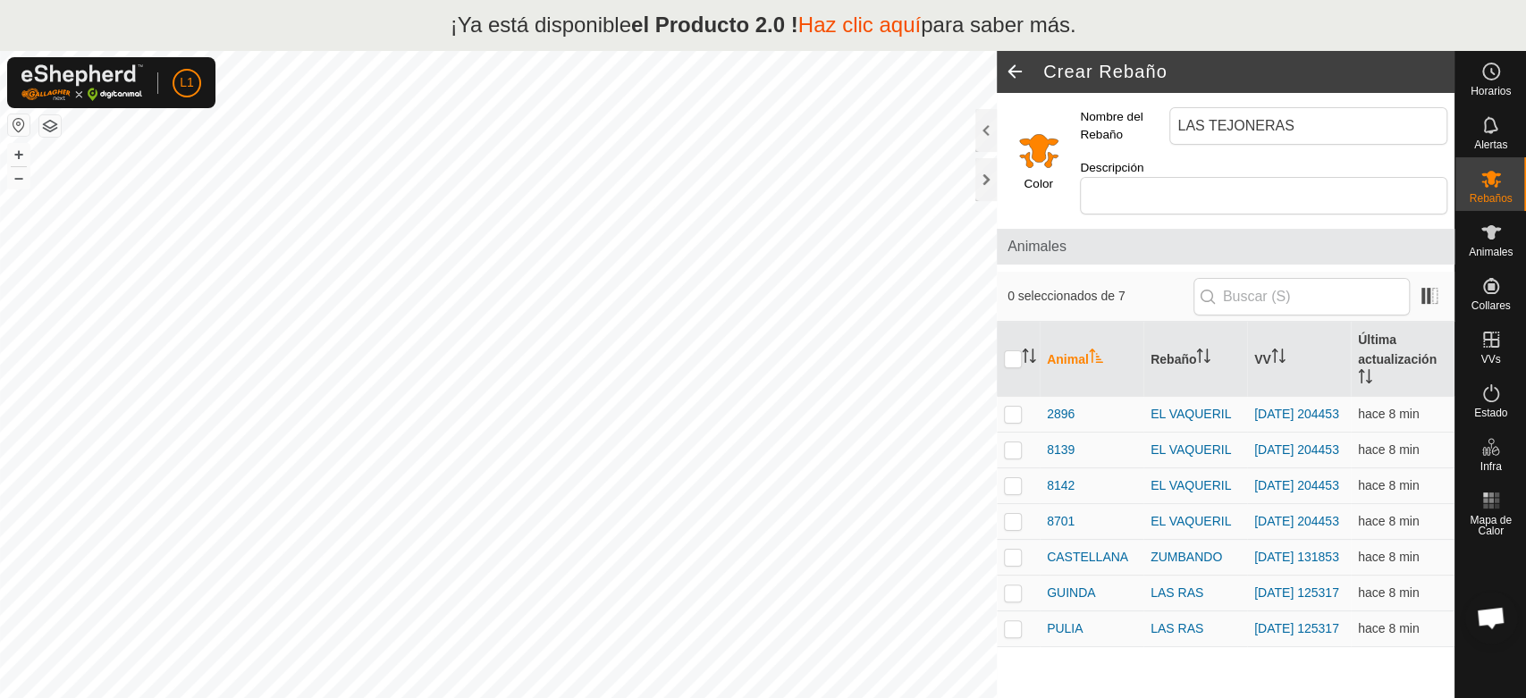
click at [1074, 697] on div "Animal Rebaño VV Última actualización 2896 EL VAQUERIL [DATE] 204453 hace 8 min…" at bounding box center [1226, 512] width 458 height 380
click at [981, 139] on div at bounding box center [985, 130] width 21 height 43
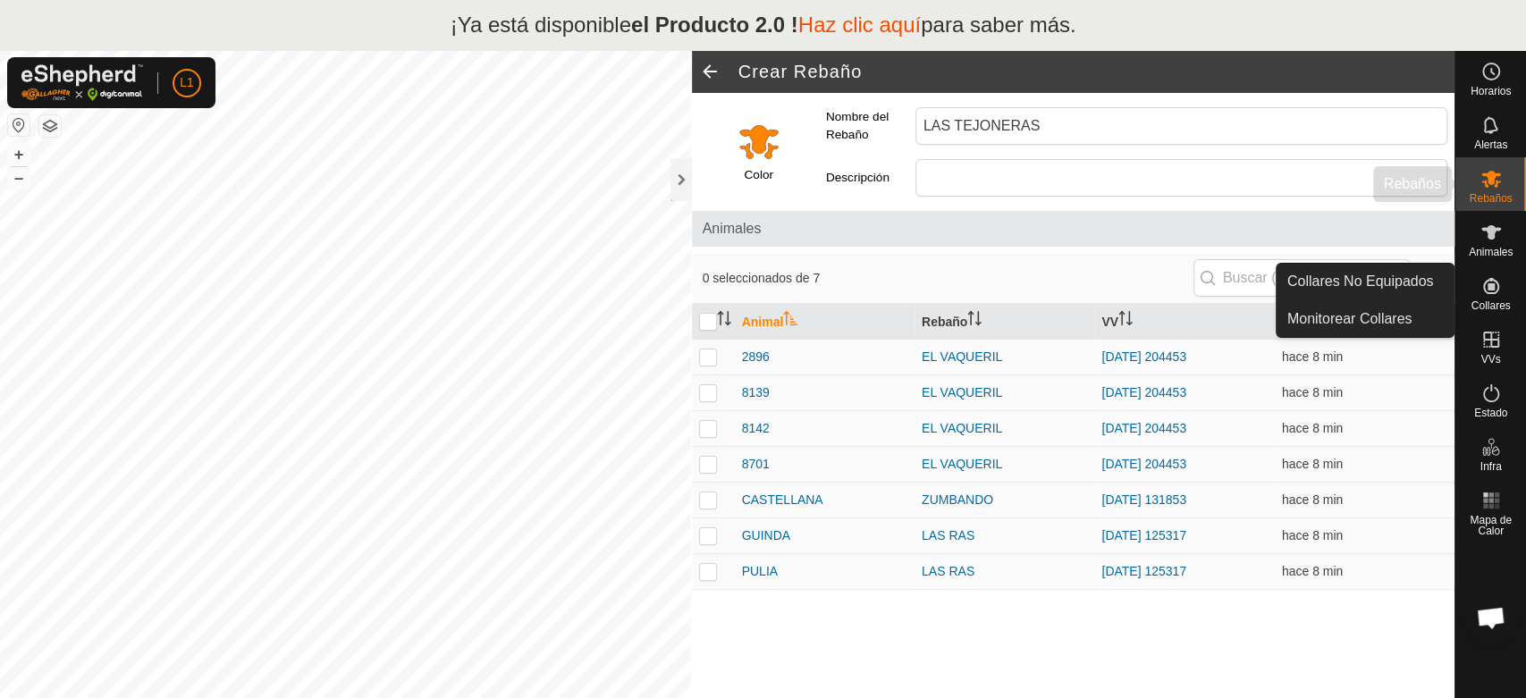
click at [1490, 202] on font "Rebaños" at bounding box center [1490, 198] width 43 height 13
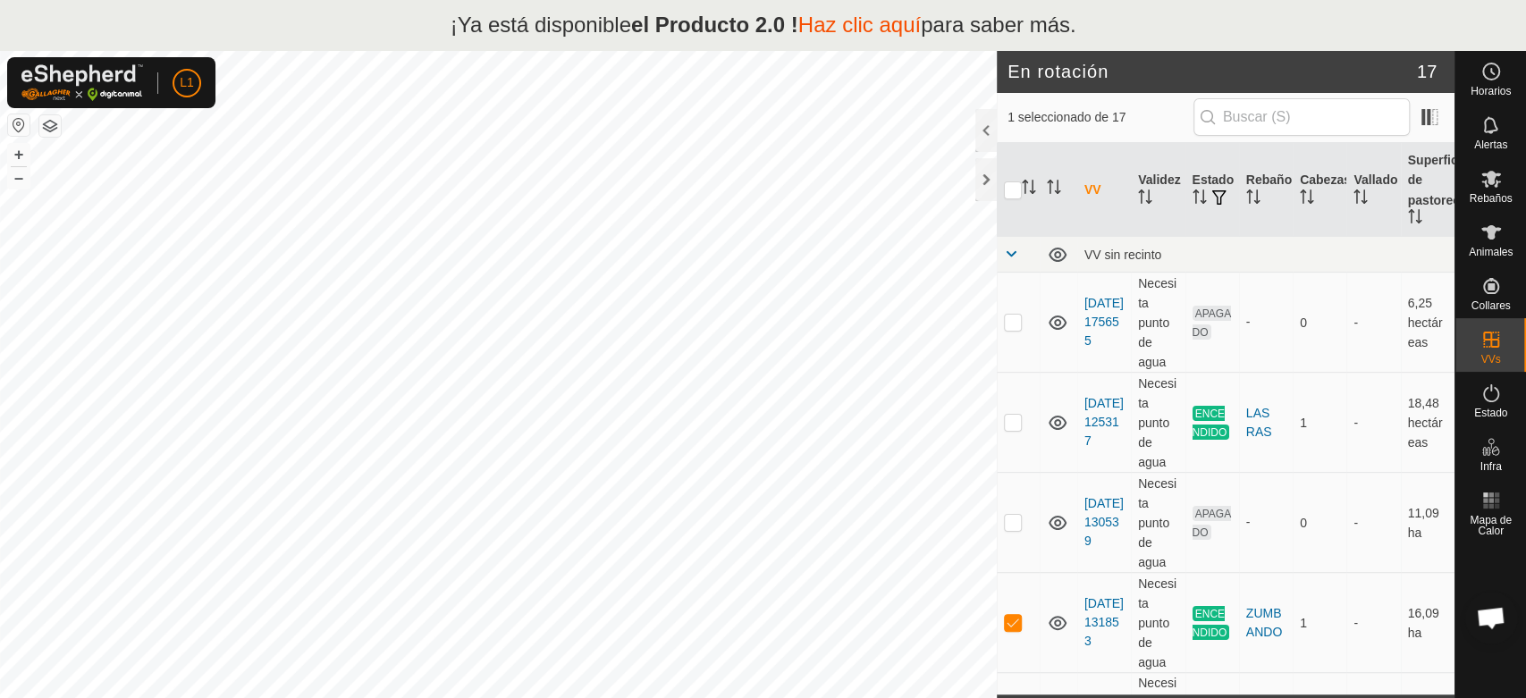
checkbox input "false"
checkbox input "true"
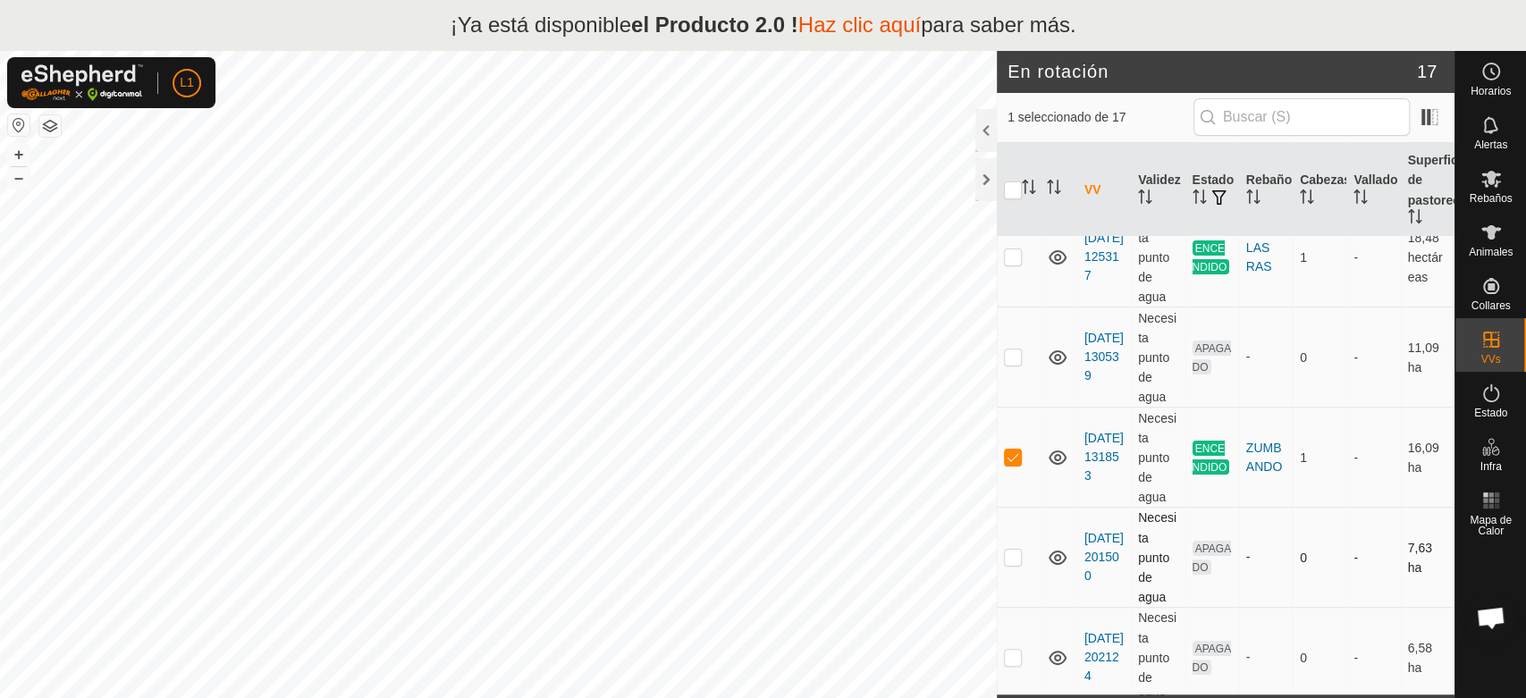
scroll to position [198, 0]
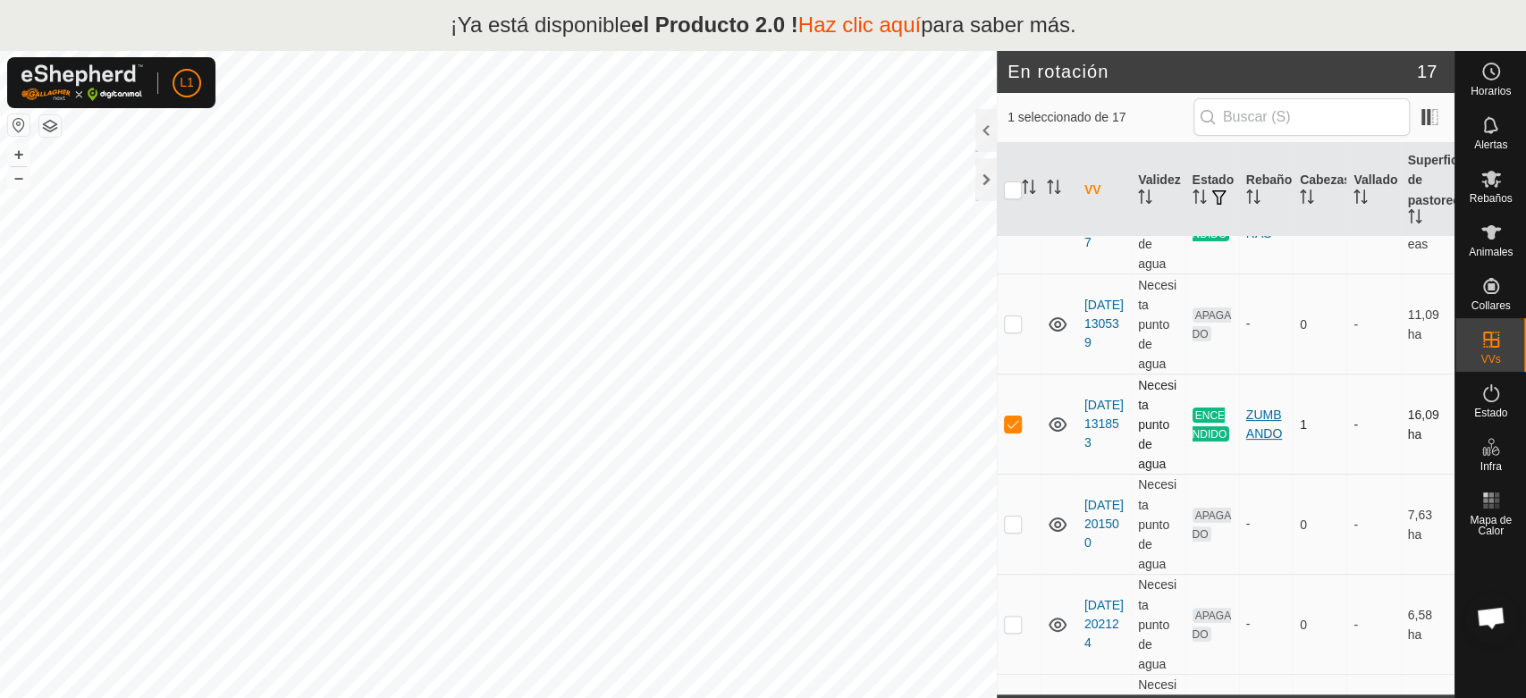
click at [1246, 434] on font "ZUMBANDO" at bounding box center [1264, 424] width 36 height 33
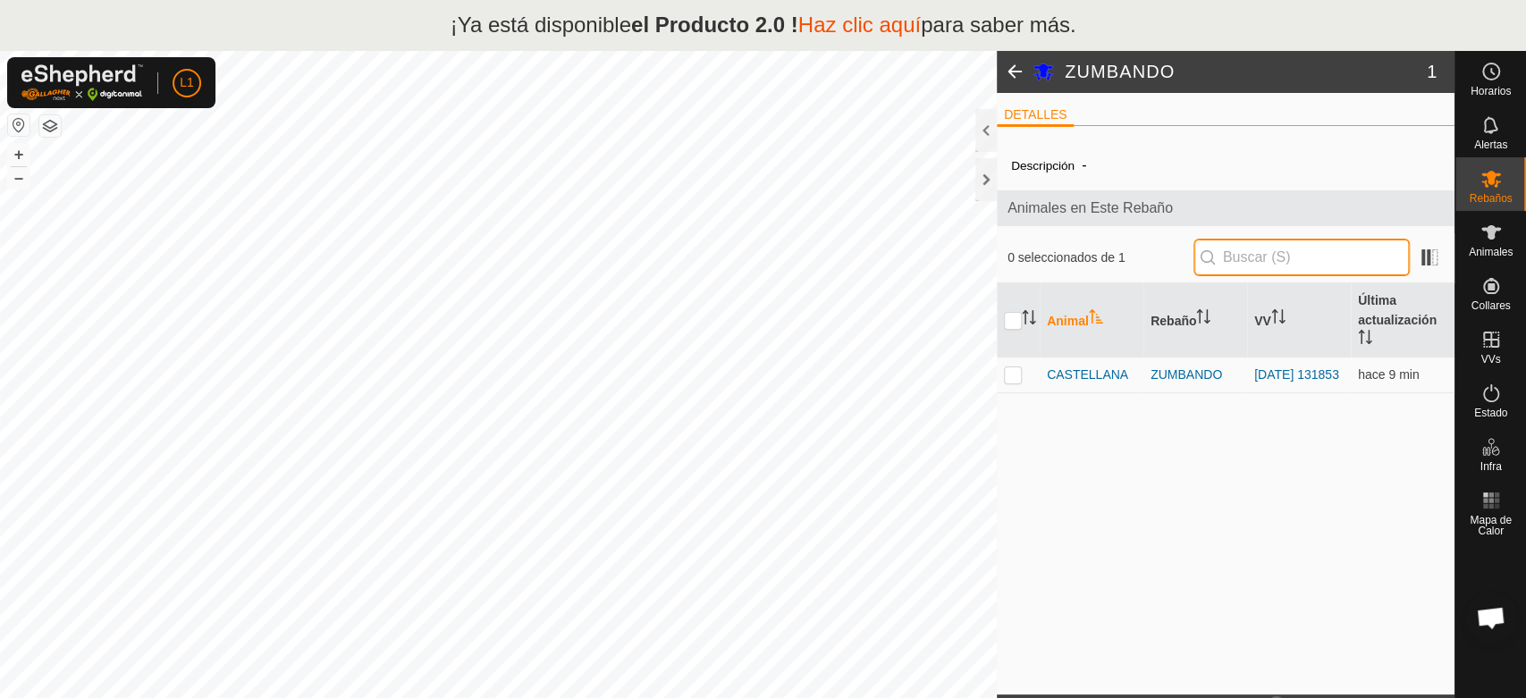
click at [1251, 265] on input "text" at bounding box center [1301, 258] width 216 height 38
click at [1190, 375] on font "ZUMBANDO" at bounding box center [1186, 374] width 72 height 14
click at [980, 130] on div at bounding box center [985, 130] width 21 height 43
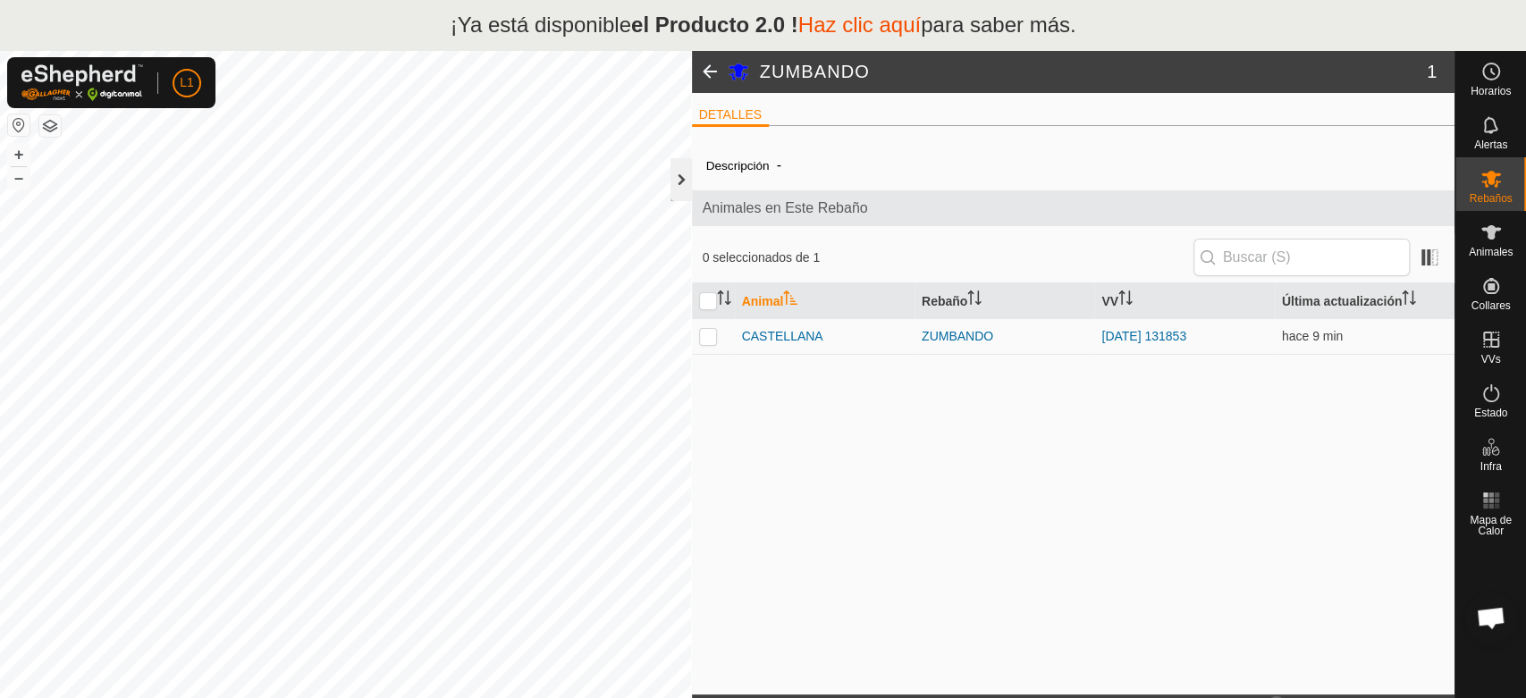
click at [681, 179] on div at bounding box center [680, 179] width 21 height 43
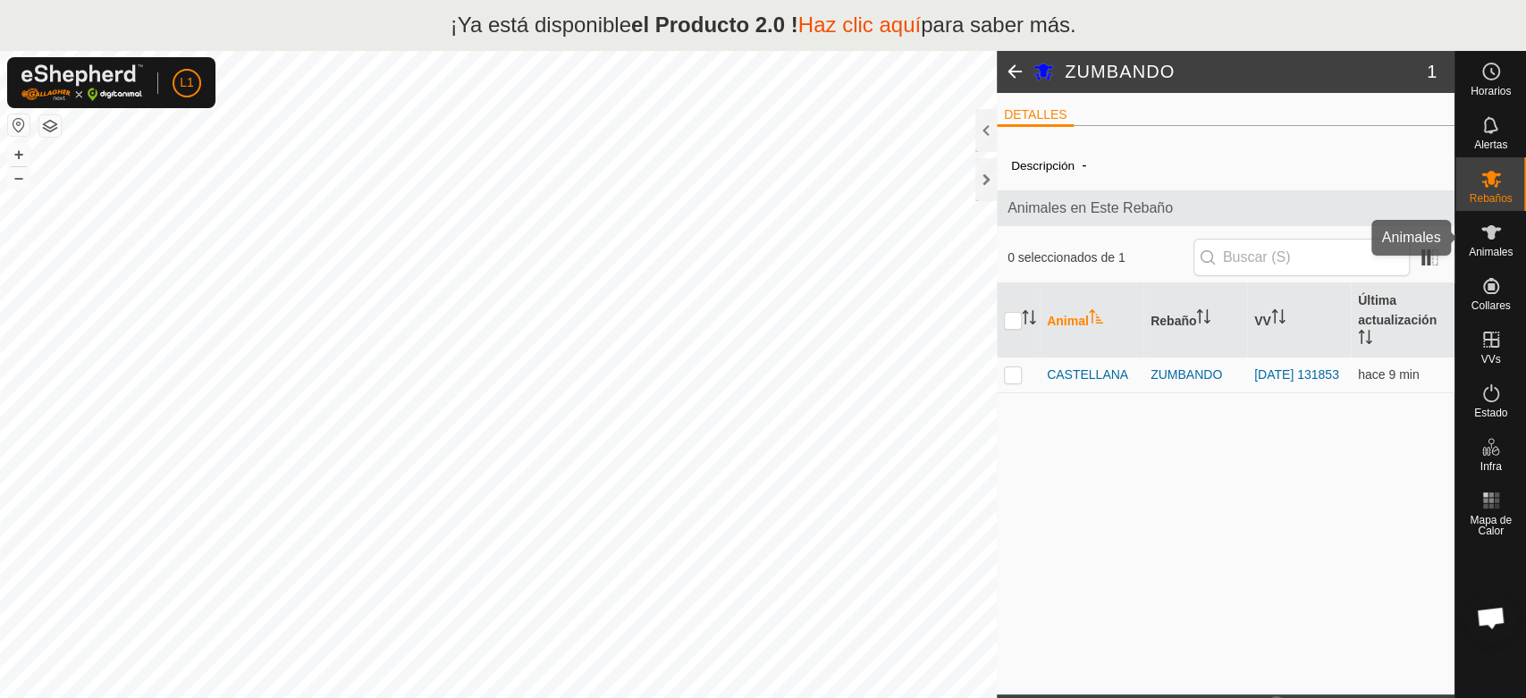
drag, startPoint x: 1506, startPoint y: 255, endPoint x: 1495, endPoint y: 239, distance: 19.8
click at [1499, 249] on font "Animales" at bounding box center [1491, 252] width 44 height 13
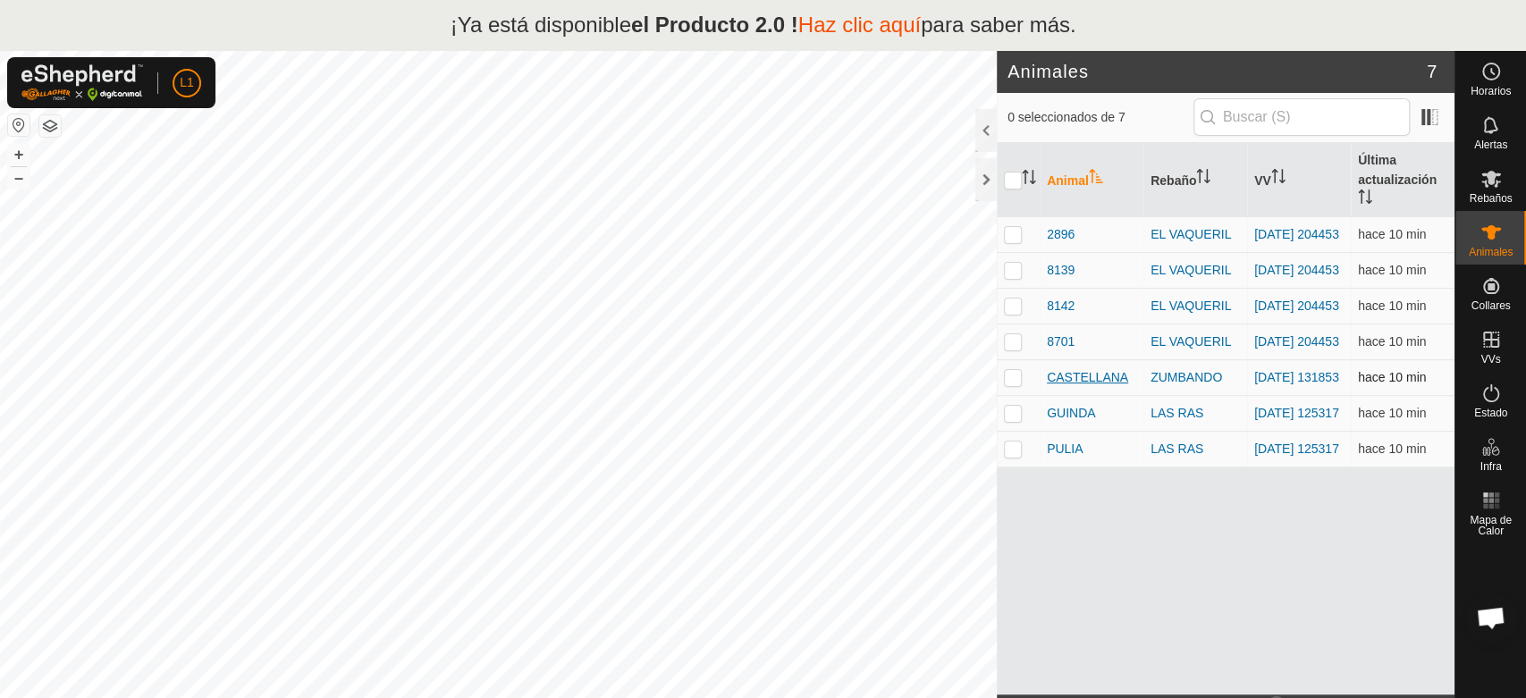
click at [1073, 387] on span "CASTELLANA" at bounding box center [1087, 377] width 81 height 19
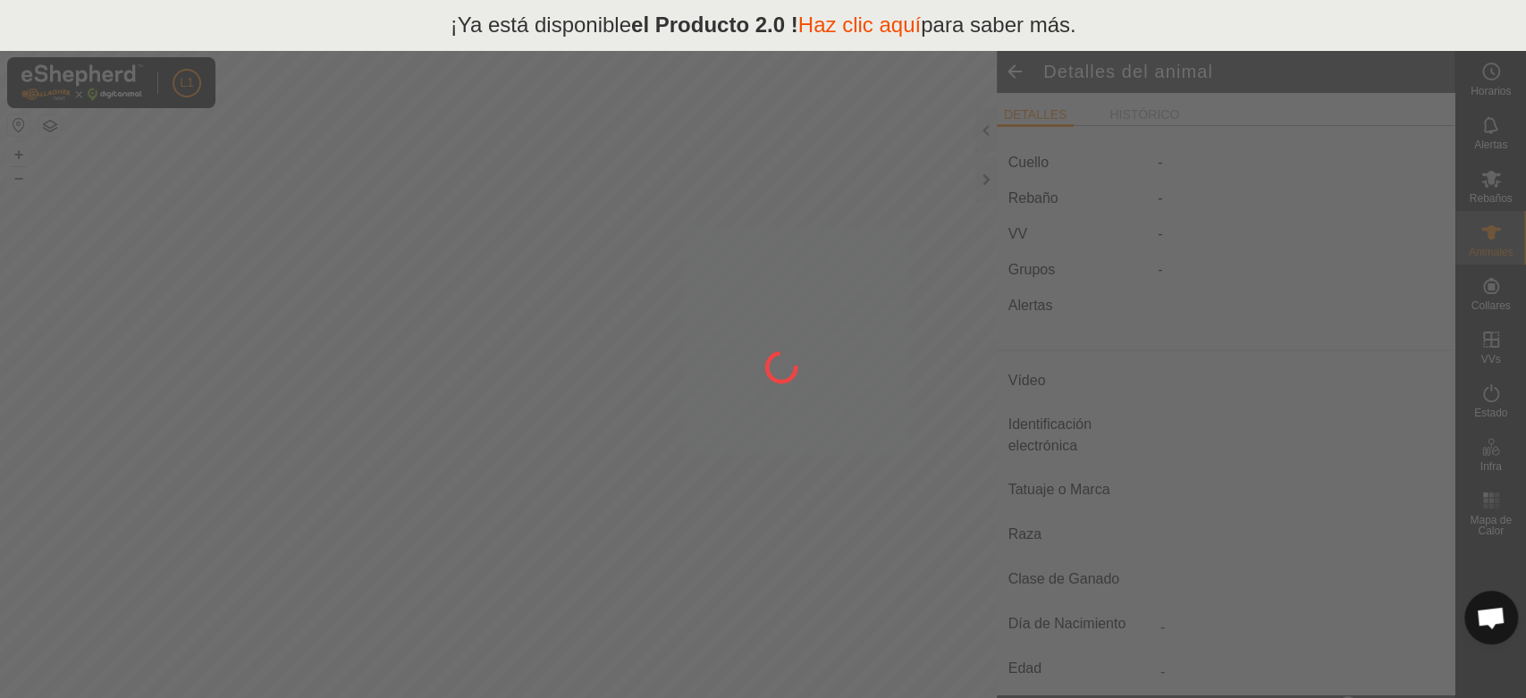
type input "CASTELLANA"
type input "-"
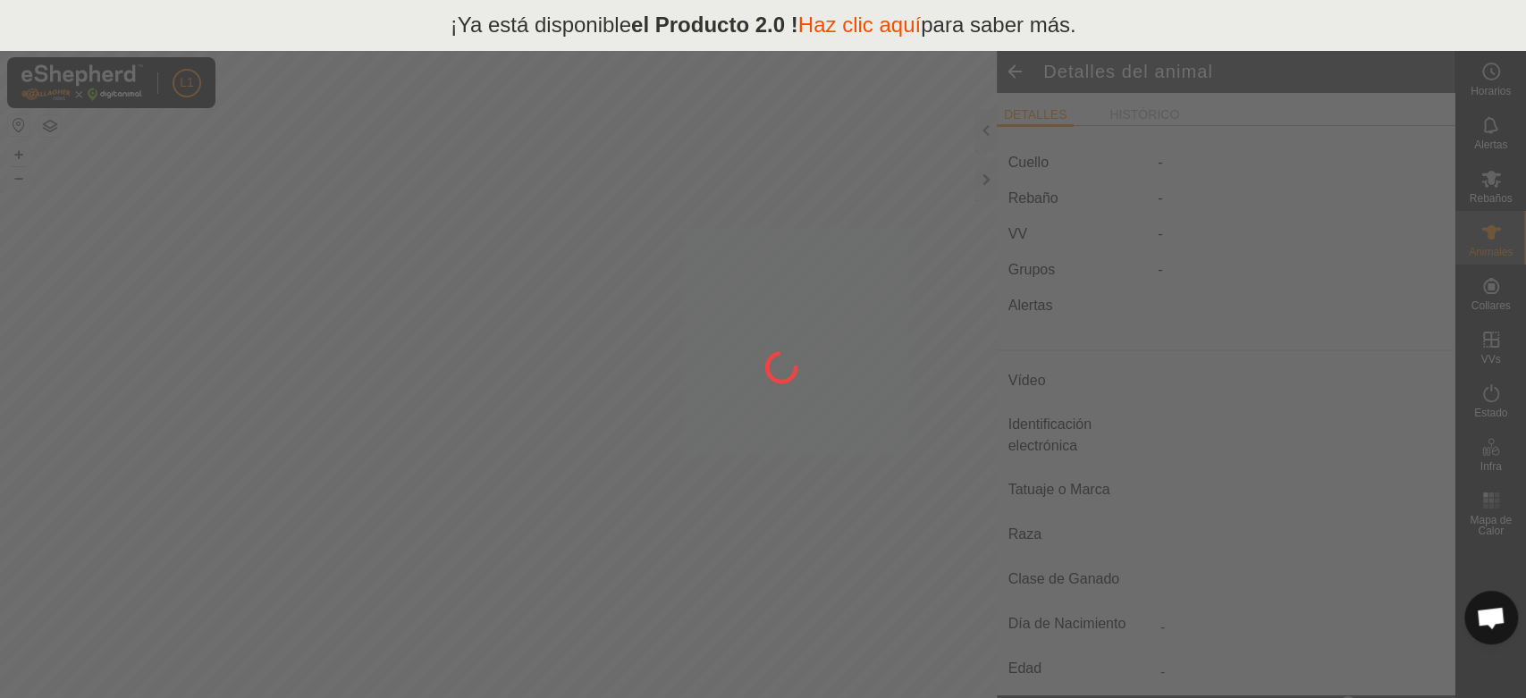
type input "0 kg"
type input "-"
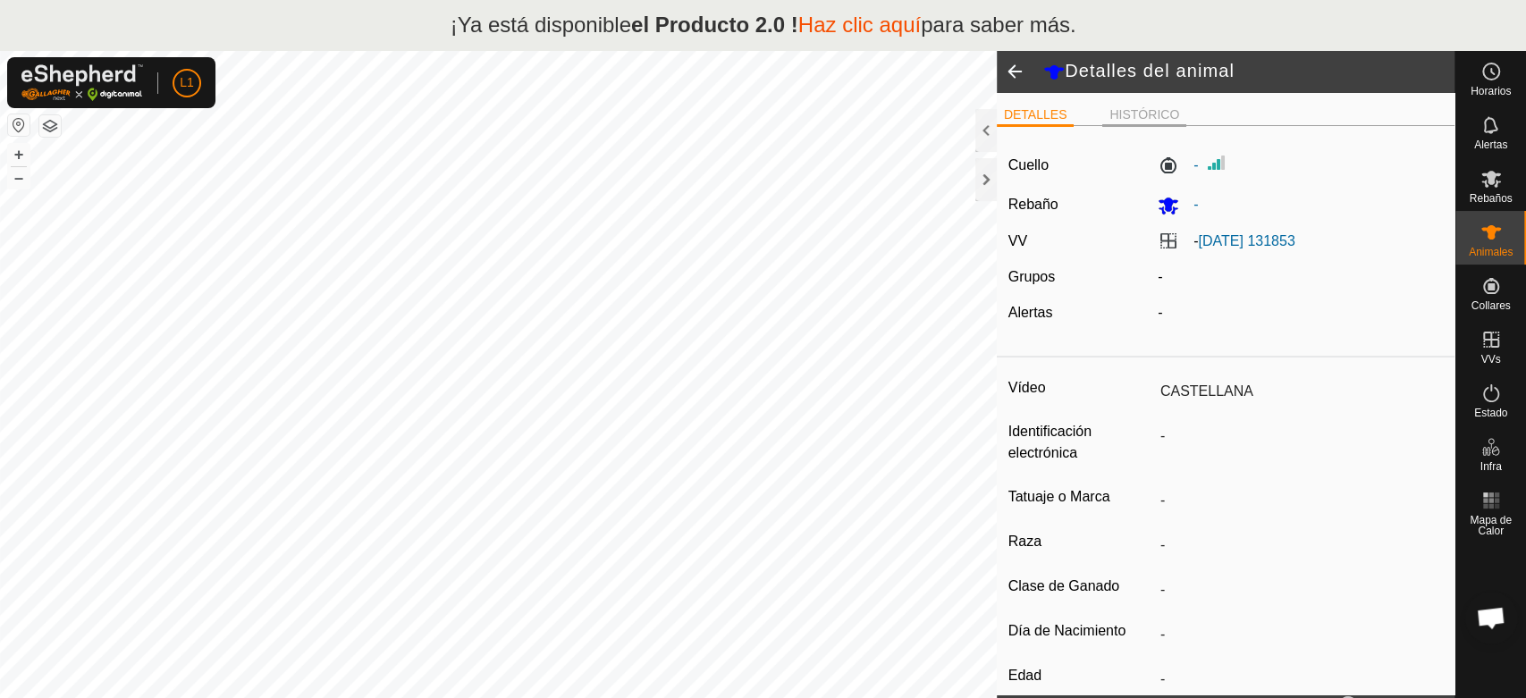
click at [1142, 110] on font "HISTÓRICO" at bounding box center [1144, 114] width 70 height 14
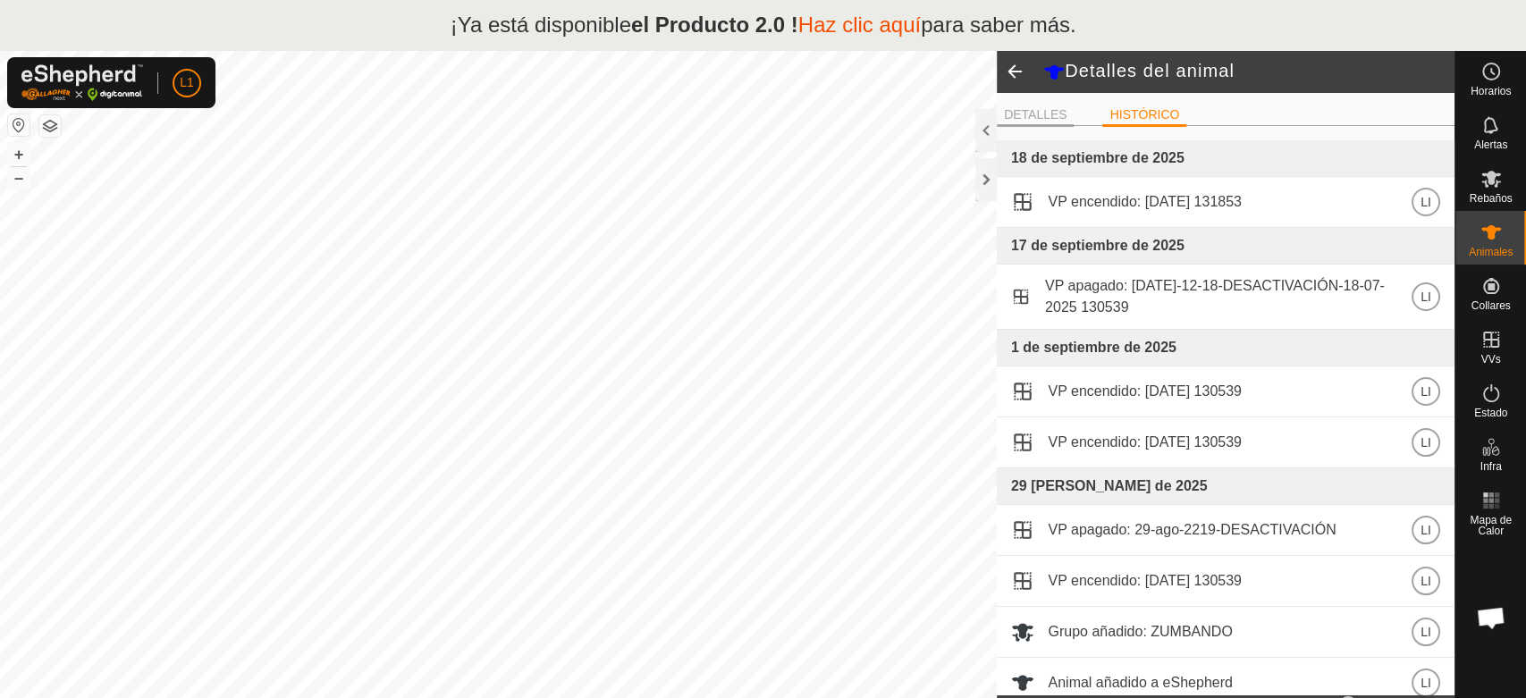
click at [1047, 113] on font "DETALLES" at bounding box center [1035, 114] width 63 height 14
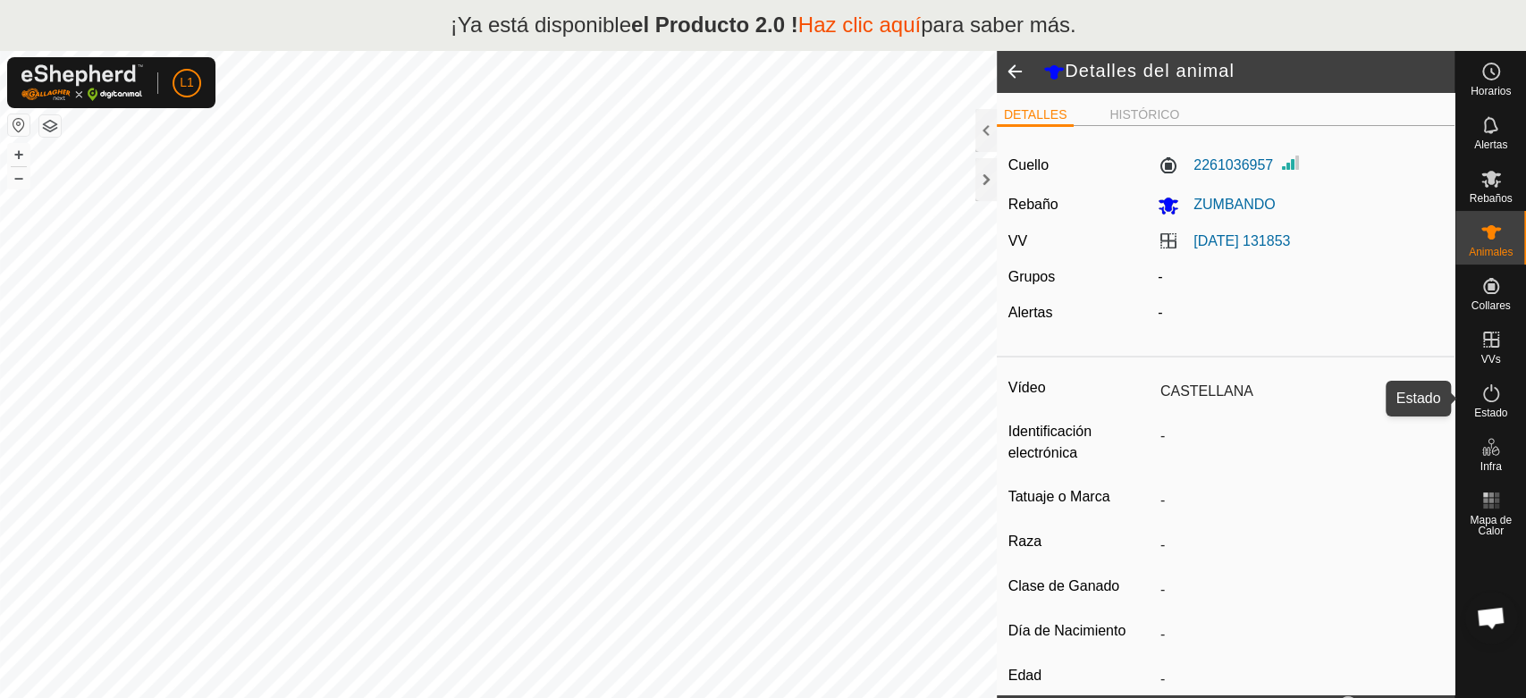
click at [1493, 404] on es-activation-svg-icon at bounding box center [1491, 393] width 32 height 29
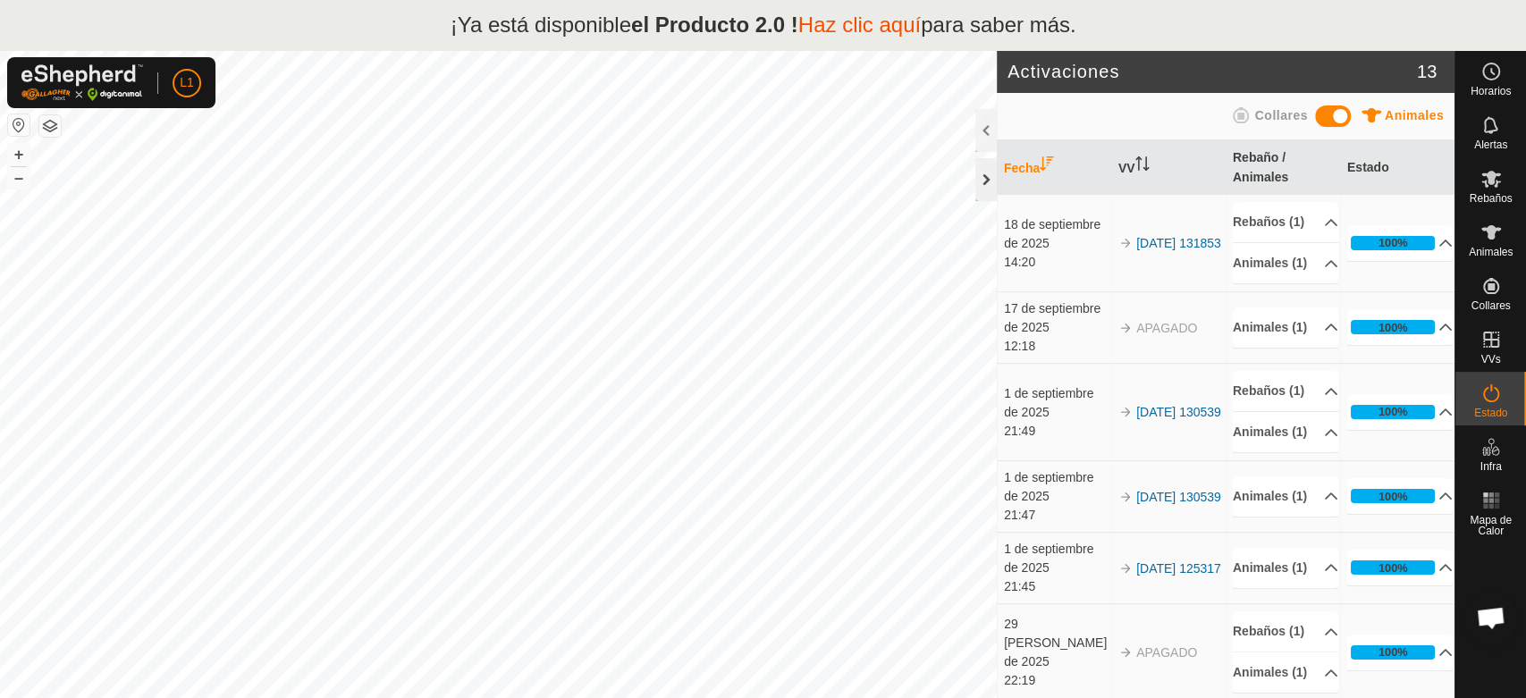
click at [988, 184] on div at bounding box center [985, 179] width 21 height 43
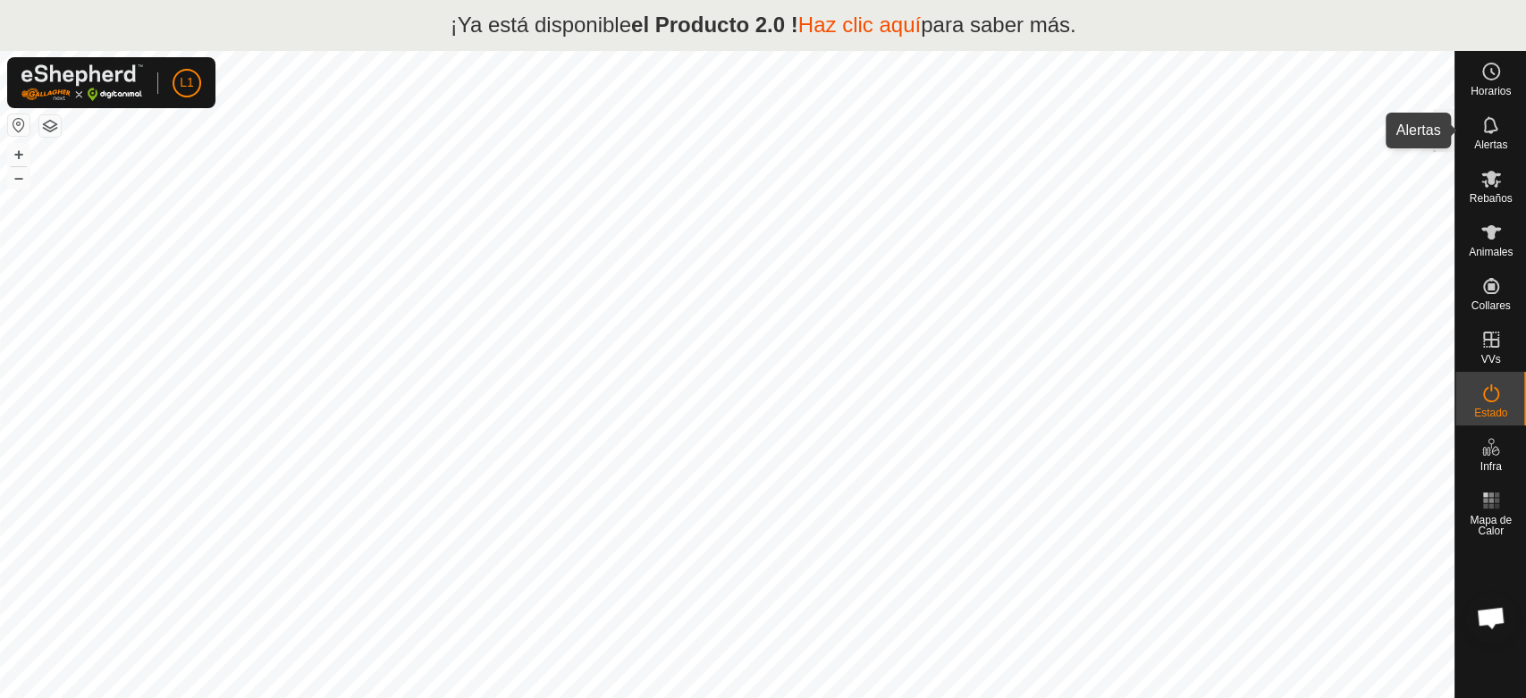
click at [1479, 139] on font "Alertas" at bounding box center [1490, 145] width 33 height 13
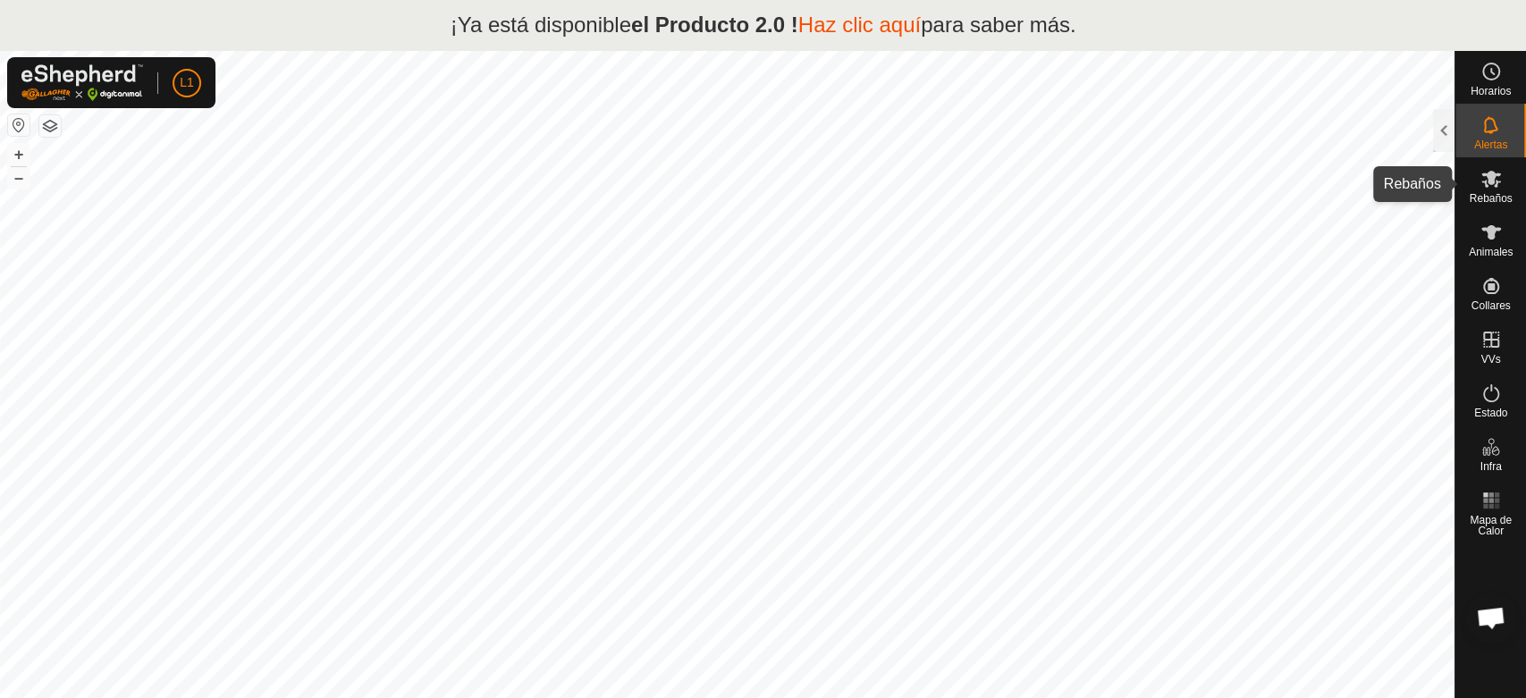
click at [1479, 200] on font "Rebaños" at bounding box center [1490, 198] width 43 height 13
click at [1482, 186] on icon at bounding box center [1490, 178] width 21 height 21
click at [1451, 129] on div at bounding box center [1443, 130] width 21 height 43
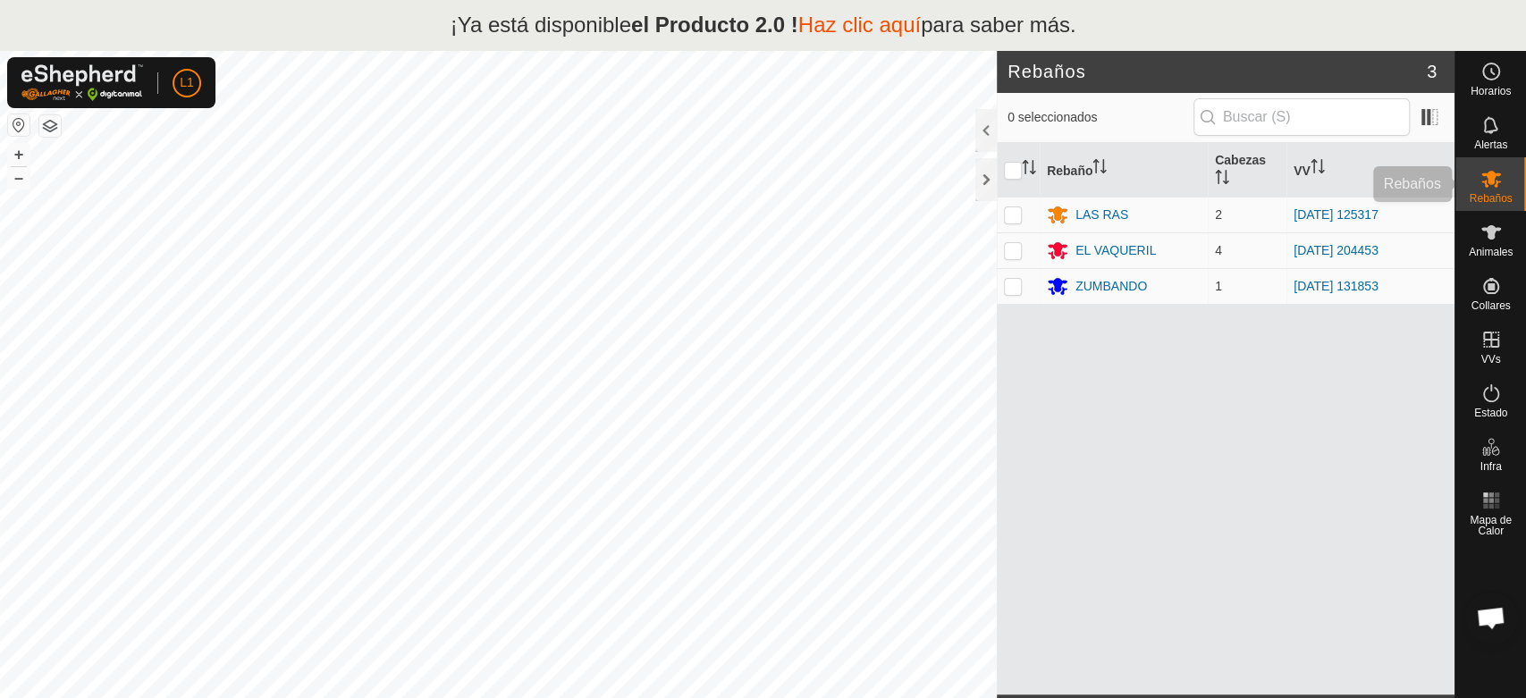
click at [1492, 183] on icon at bounding box center [1491, 179] width 20 height 17
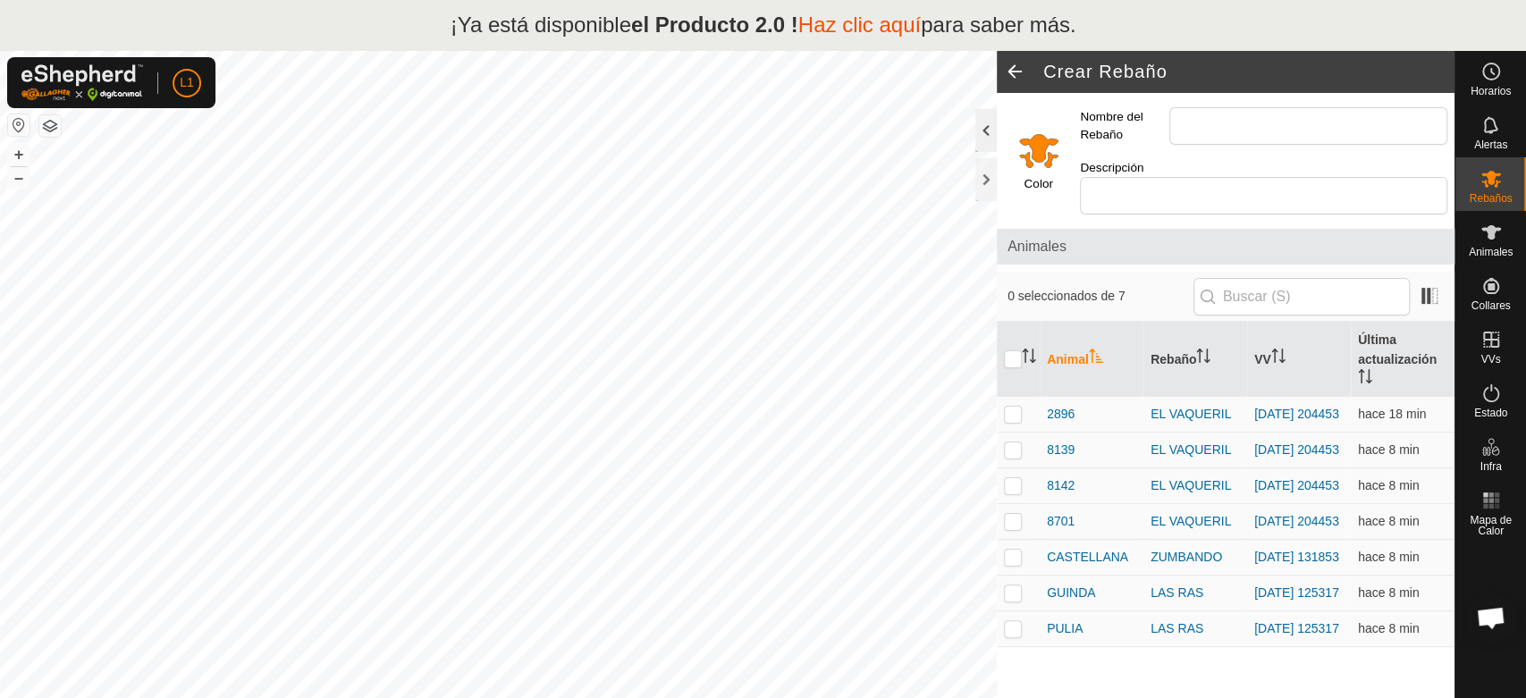
click at [987, 116] on div at bounding box center [985, 130] width 21 height 43
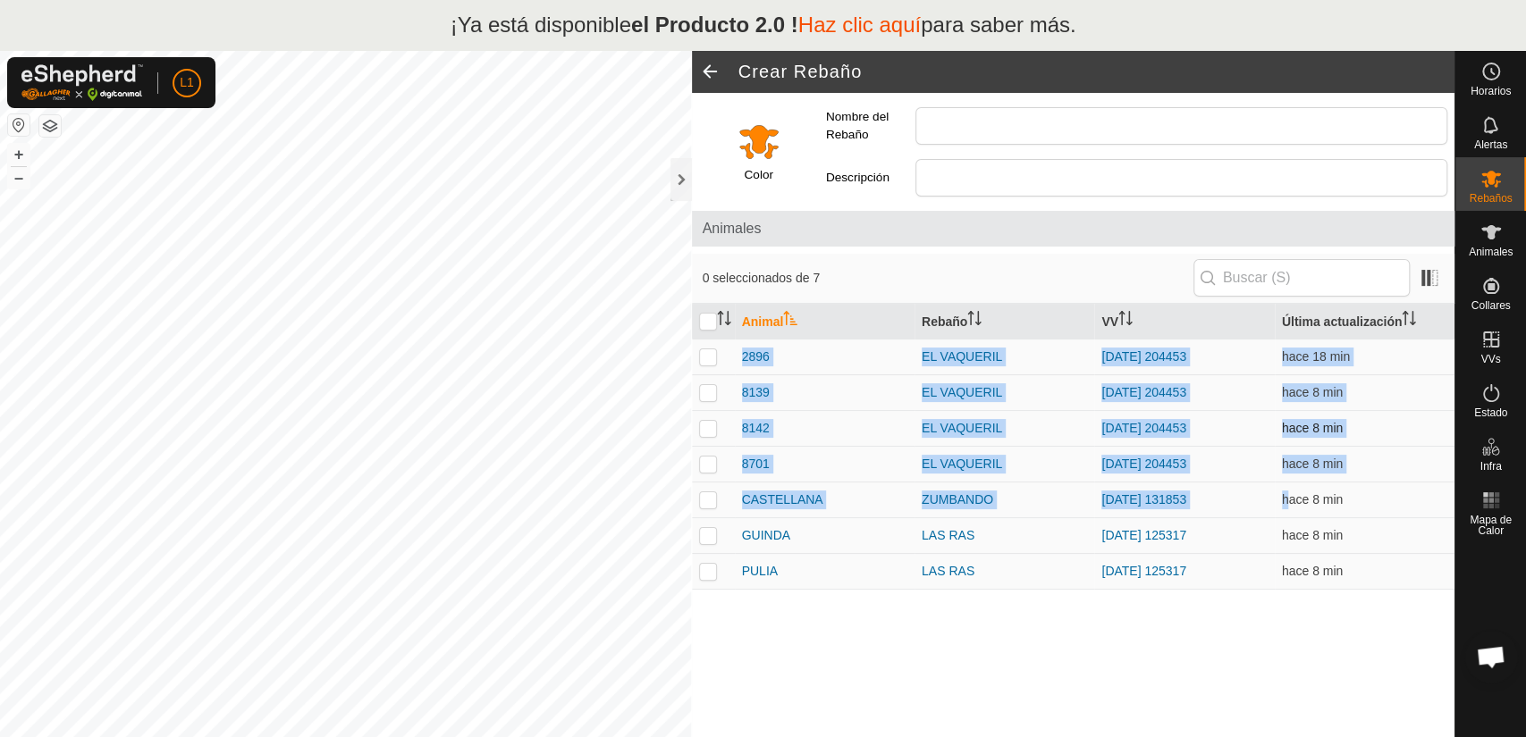
drag, startPoint x: 1296, startPoint y: 632, endPoint x: 1273, endPoint y: 429, distance: 204.2
click at [1286, 501] on div "Animal Rebaño VV Última actualización 2896 EL VAQUERIL [DATE] 204453 hace 18 mi…" at bounding box center [1073, 522] width 763 height 437
